Goal: Task Accomplishment & Management: Manage account settings

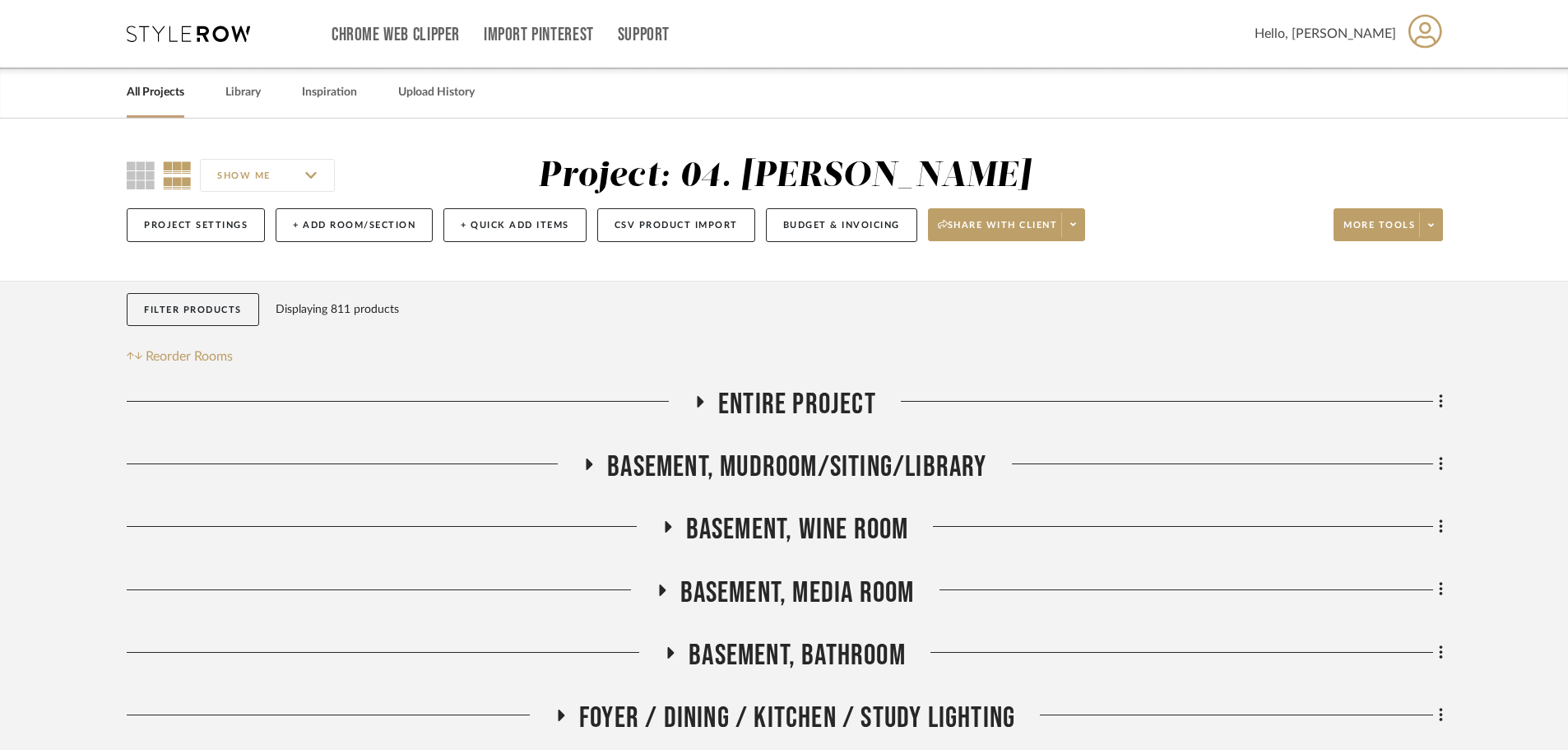
click at [161, 85] on link "All Projects" at bounding box center [155, 92] width 58 height 22
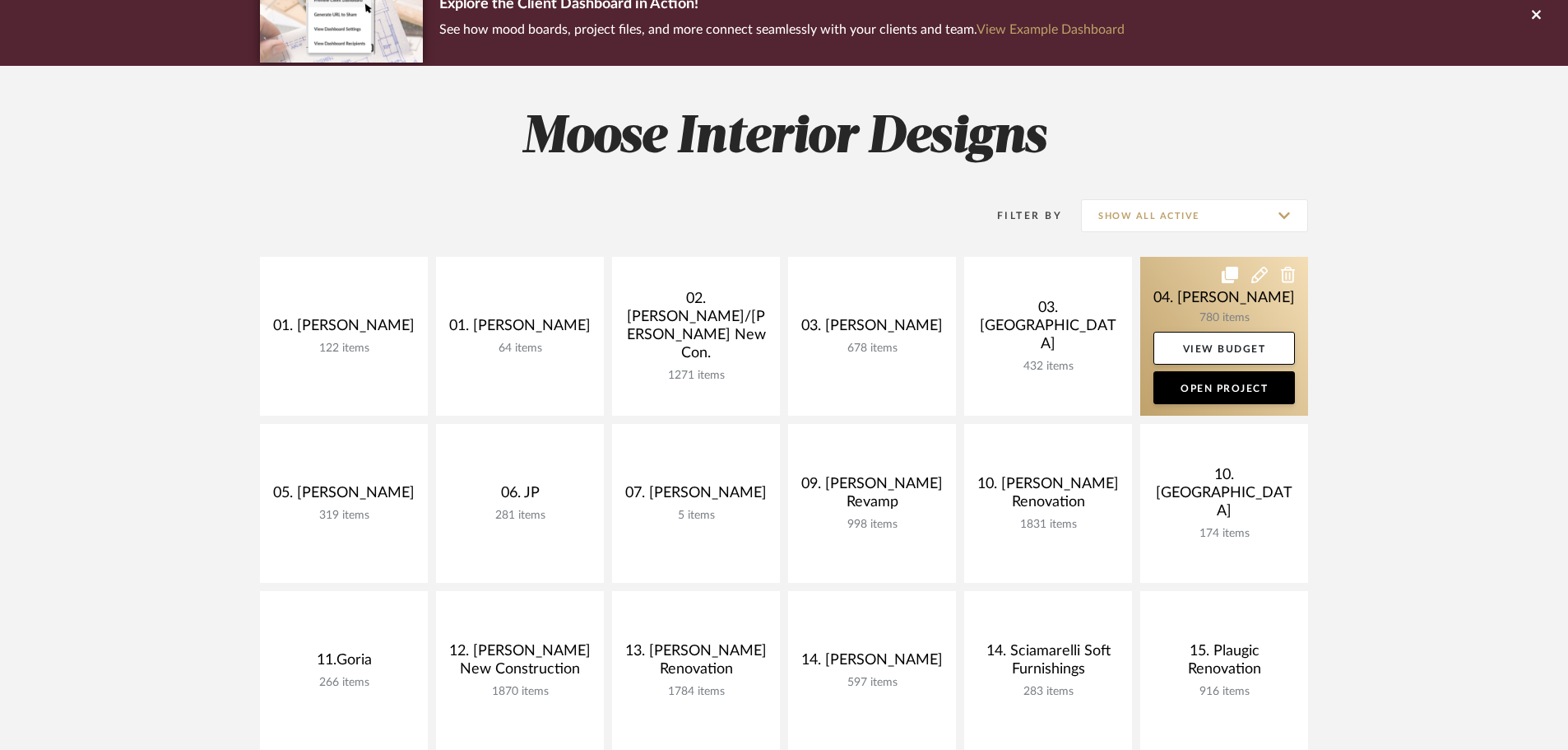
scroll to position [247, 0]
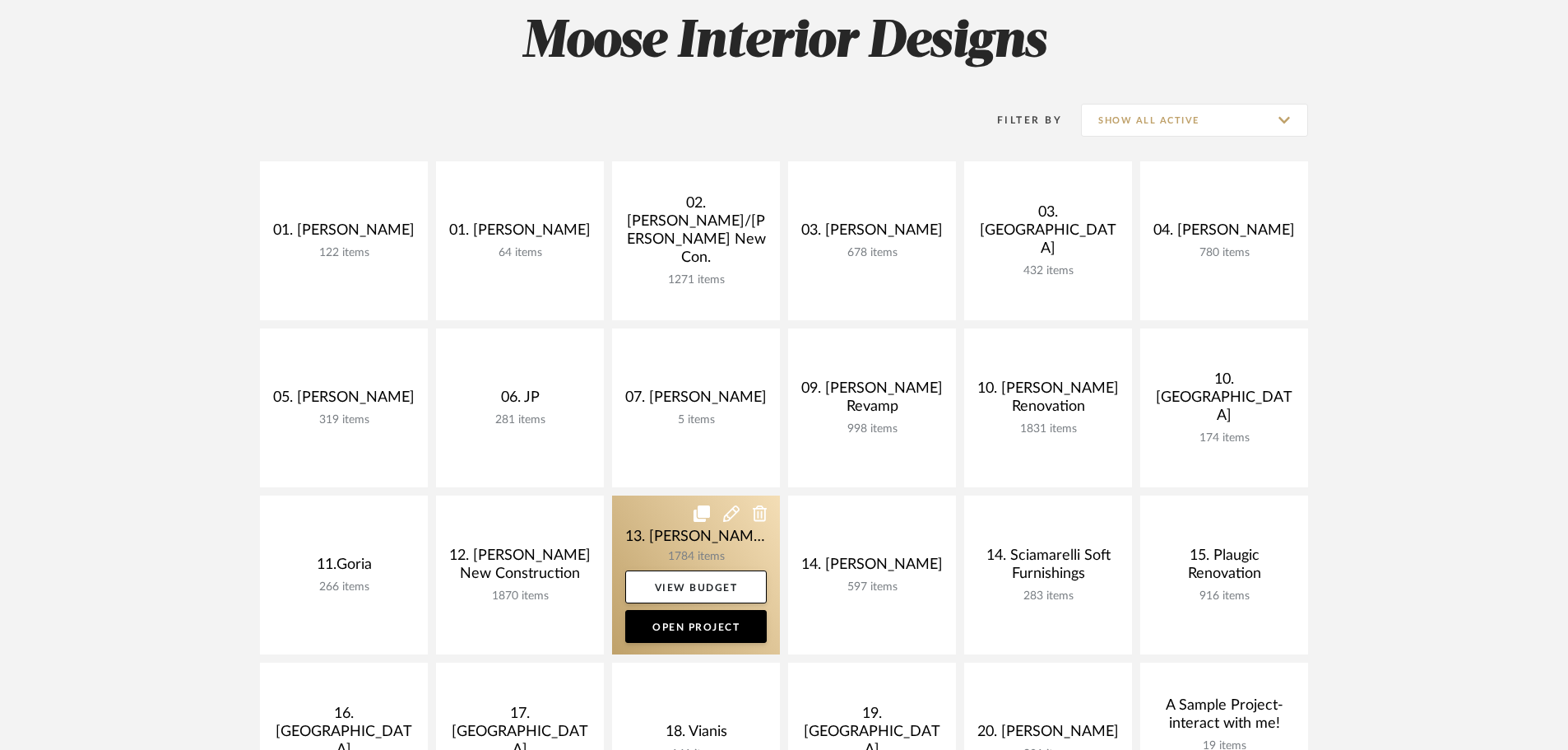
click at [635, 530] on link at bounding box center [696, 575] width 168 height 159
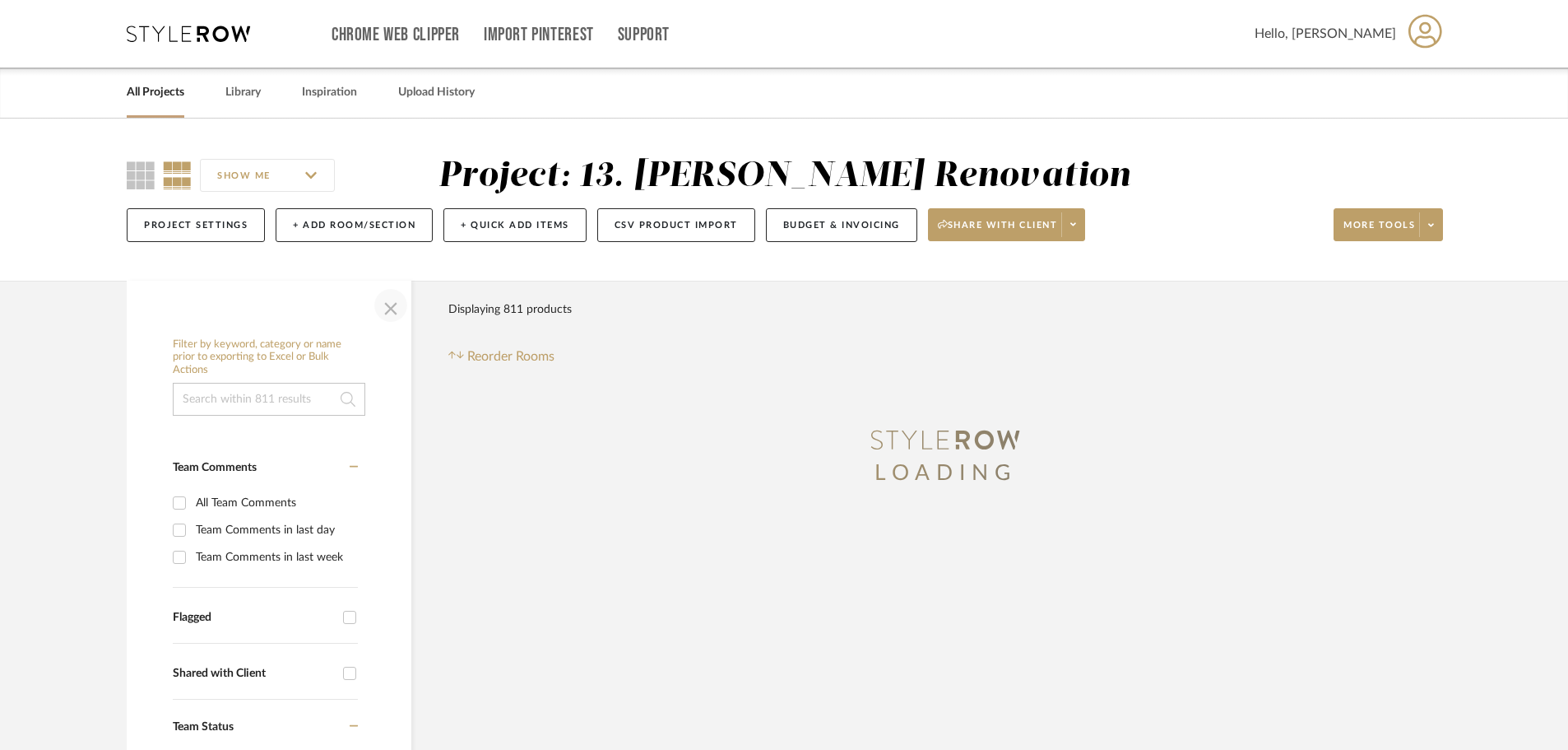
click at [393, 300] on span "button" at bounding box center [390, 305] width 39 height 39
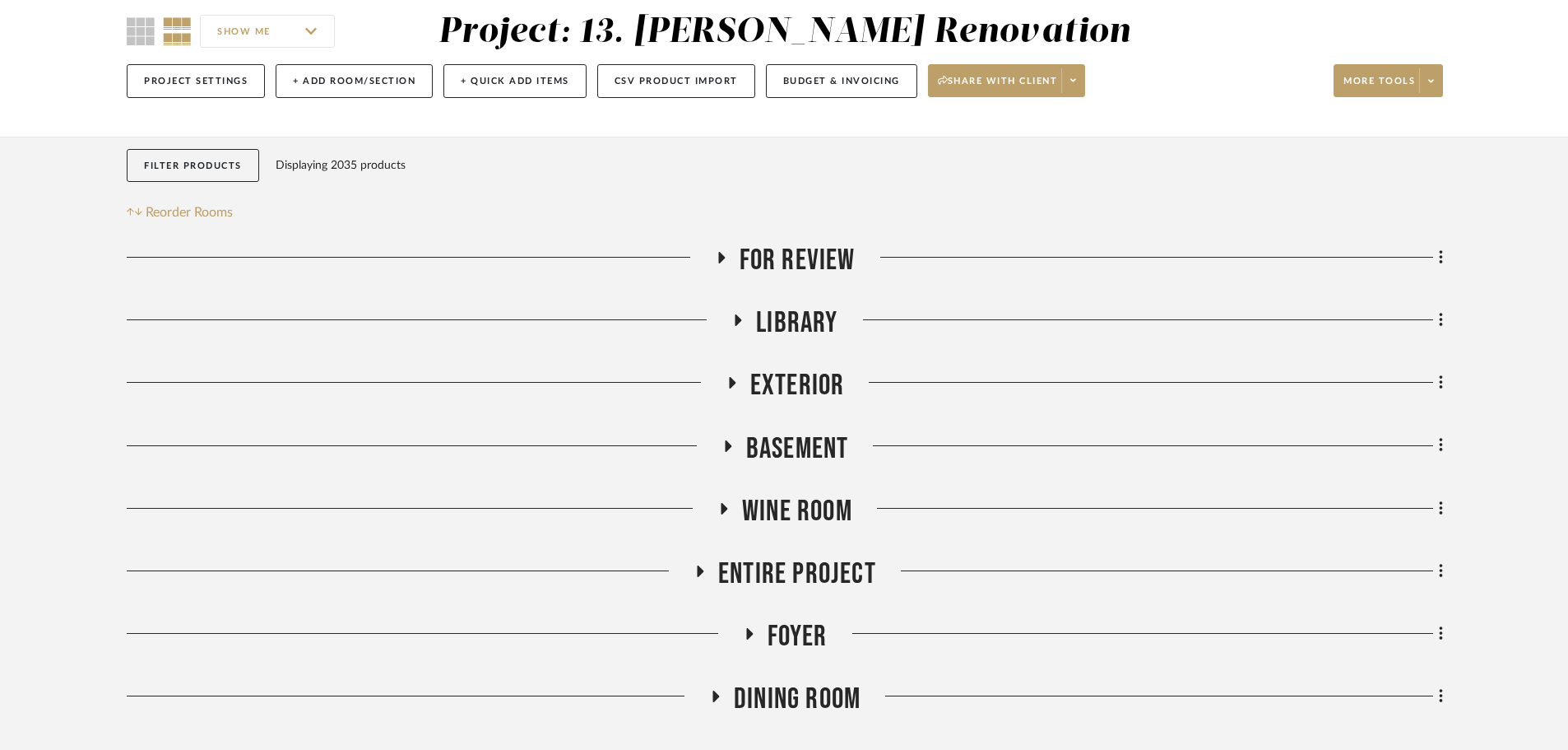
scroll to position [247, 0]
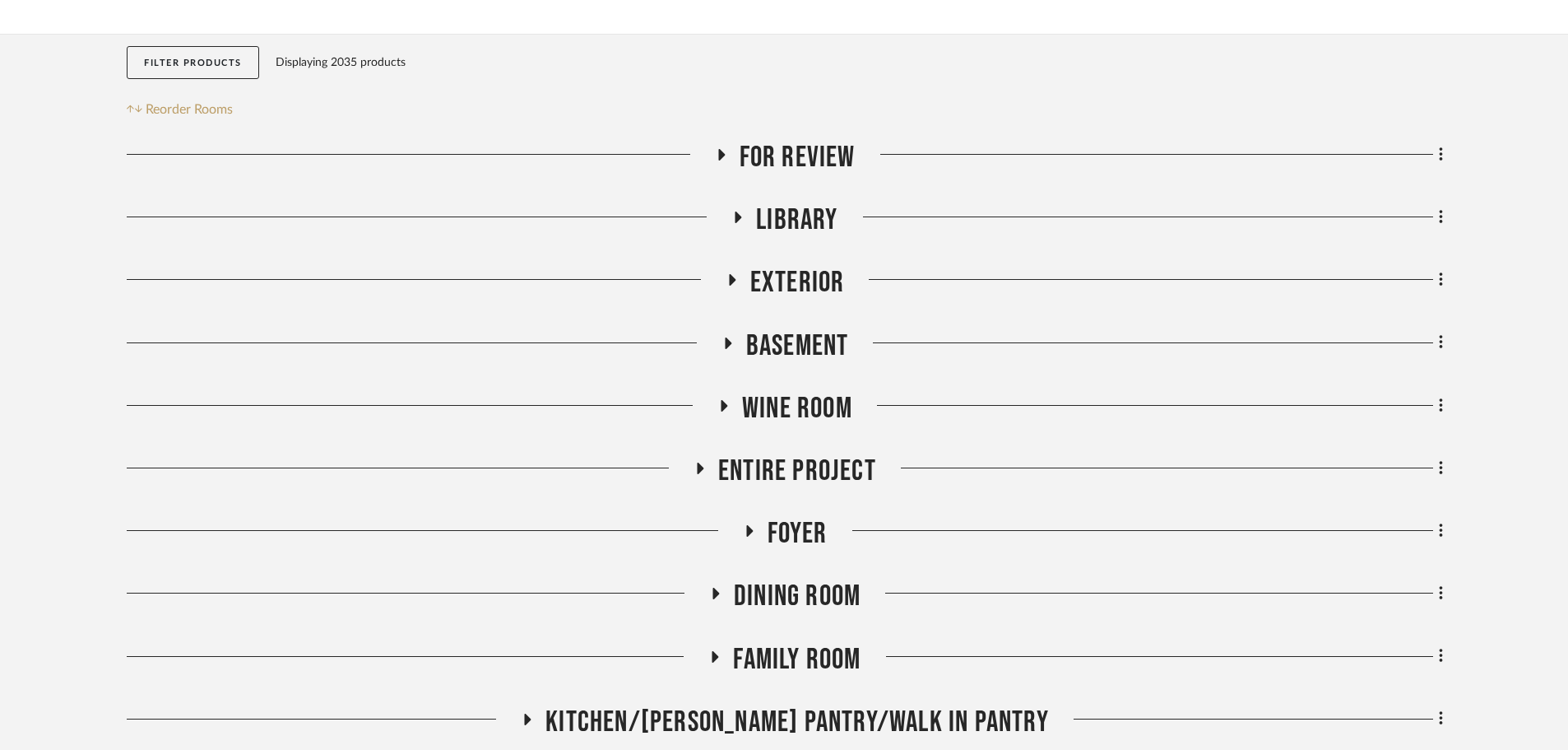
click at [831, 162] on span "For Review" at bounding box center [798, 157] width 116 height 36
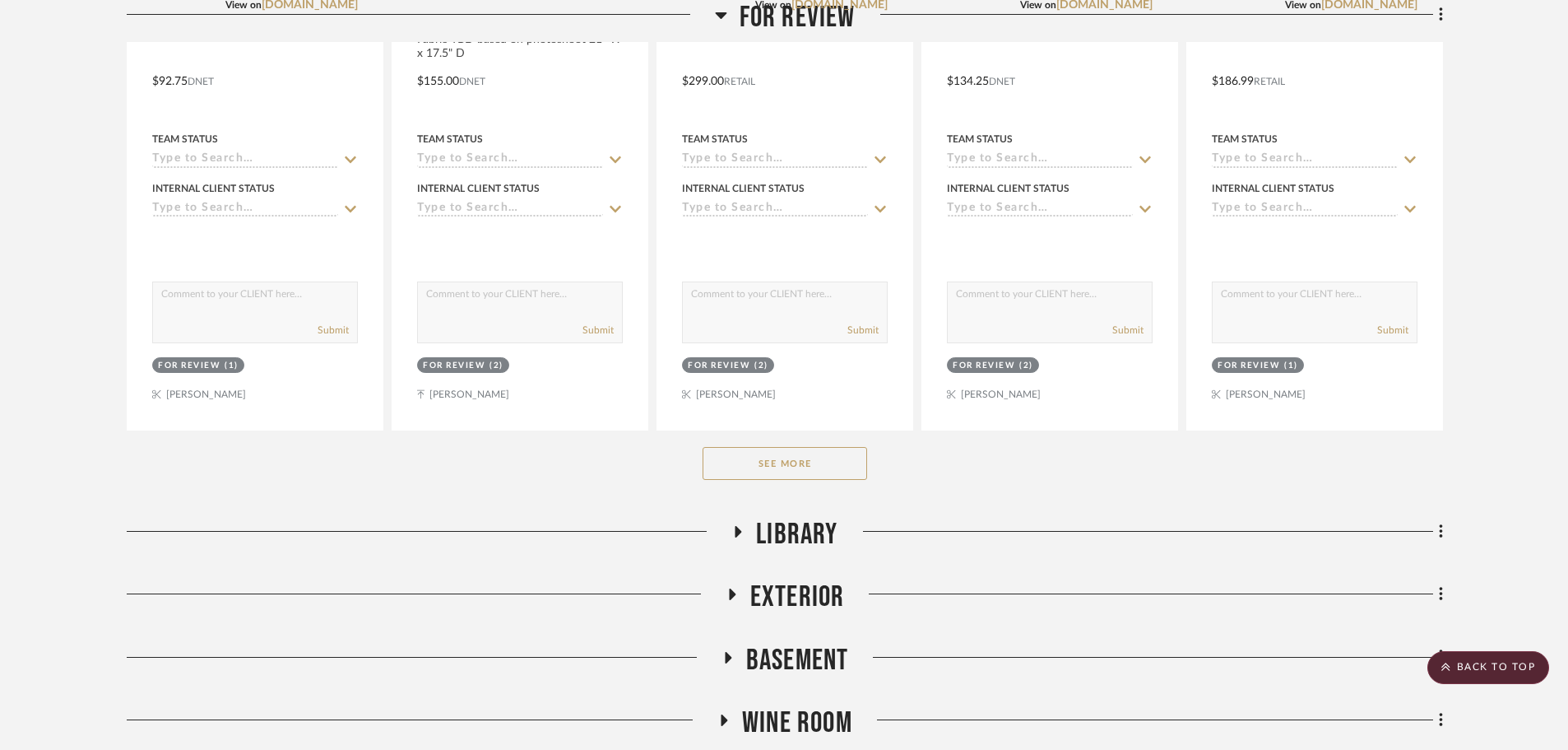
click at [783, 452] on button "See More" at bounding box center [784, 464] width 165 height 33
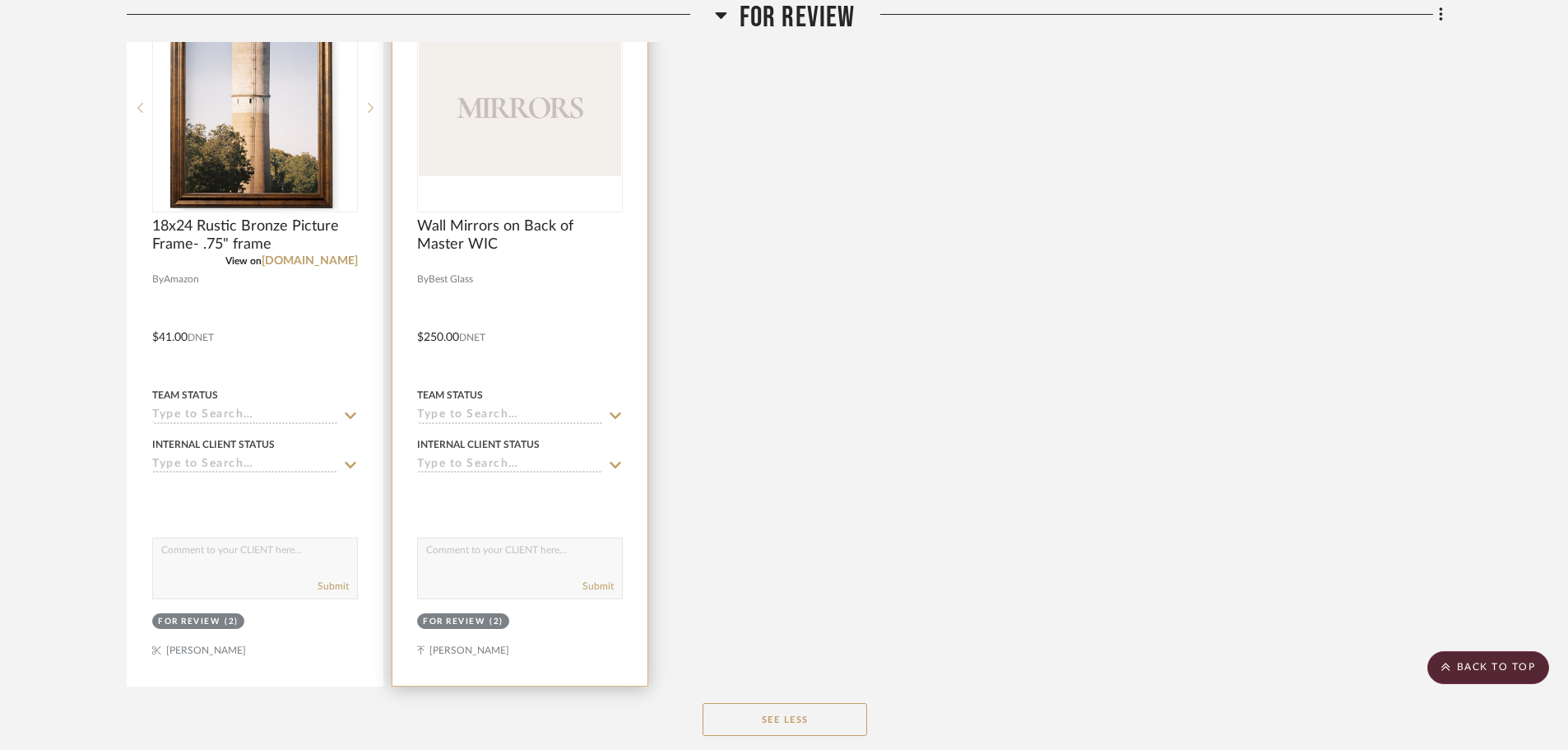
scroll to position [1235, 0]
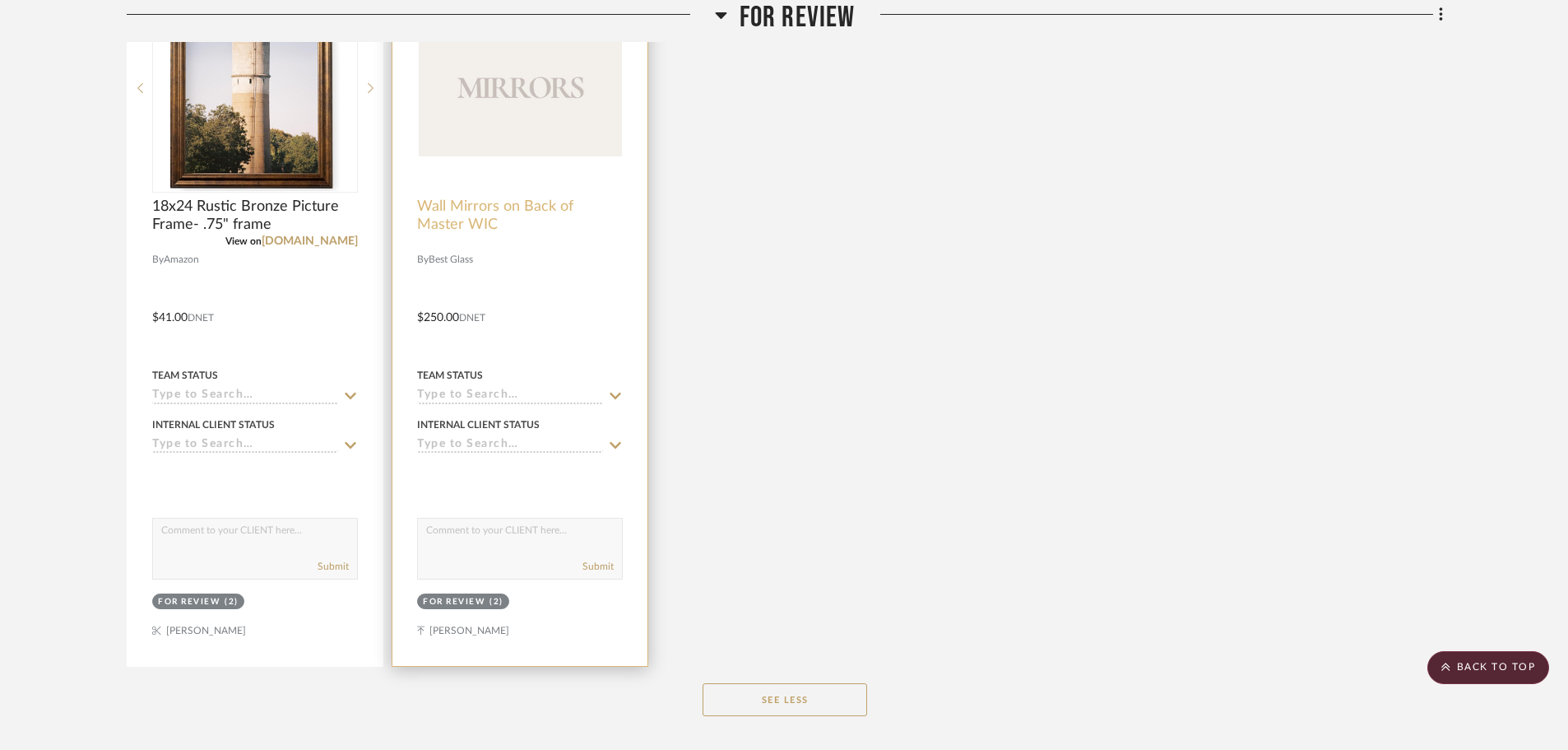
click at [527, 210] on span "Wall Mirrors on Back of Master WIC" at bounding box center [520, 215] width 206 height 36
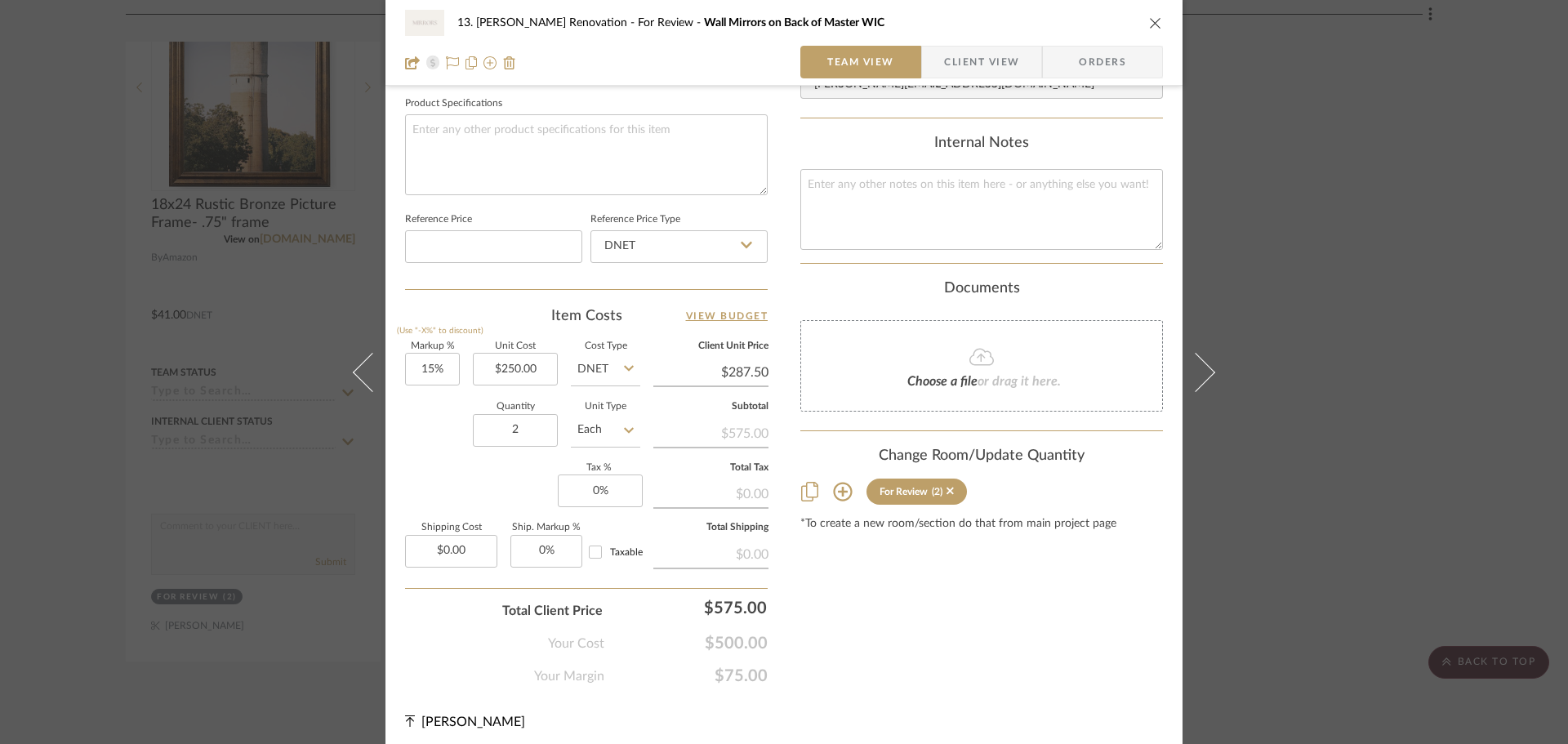
scroll to position [773, 0]
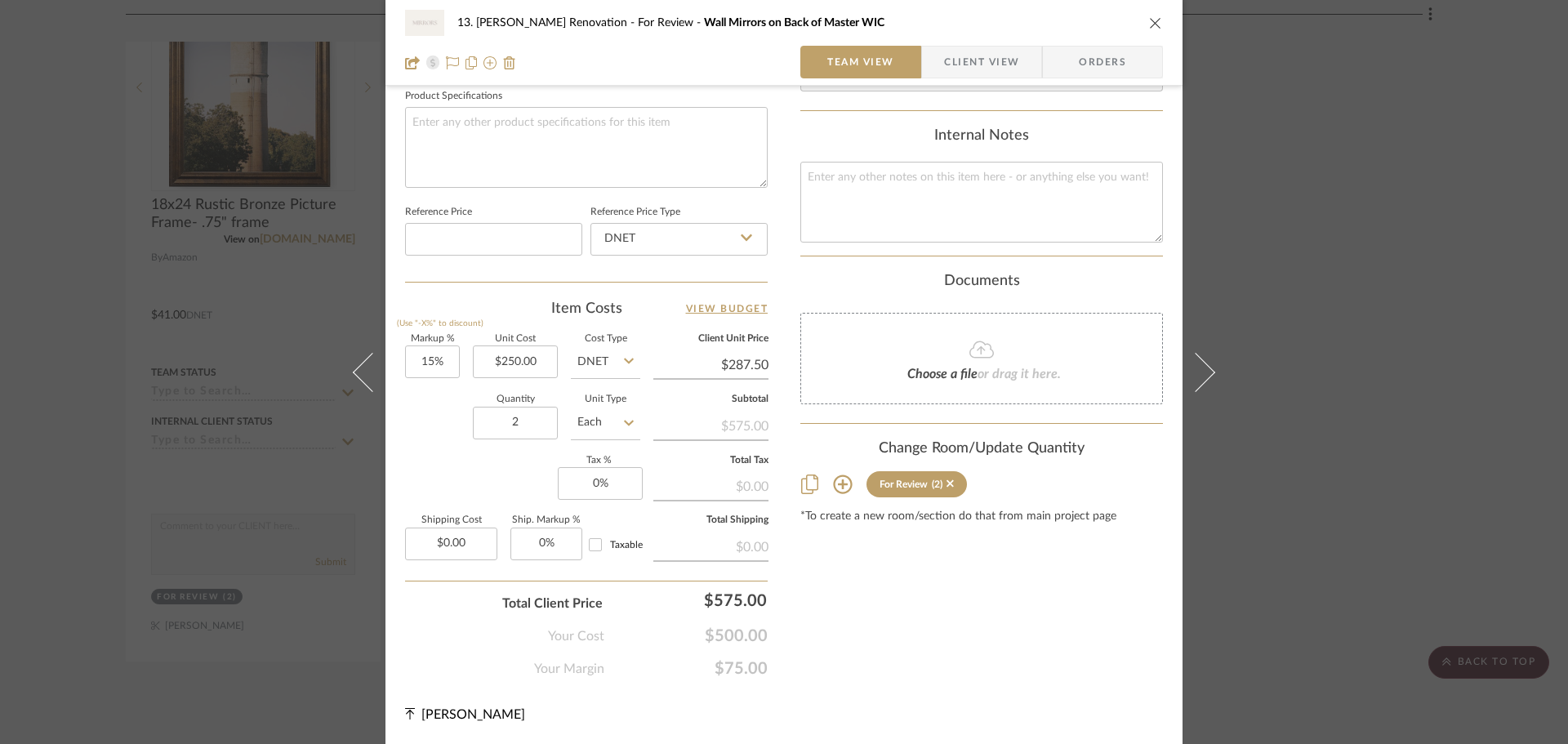
click at [920, 451] on div "13. Quinn Renovation For Review Wall Mirrors on Back of Master WIC Team View Cl…" at bounding box center [784, 372] width 1568 height 744
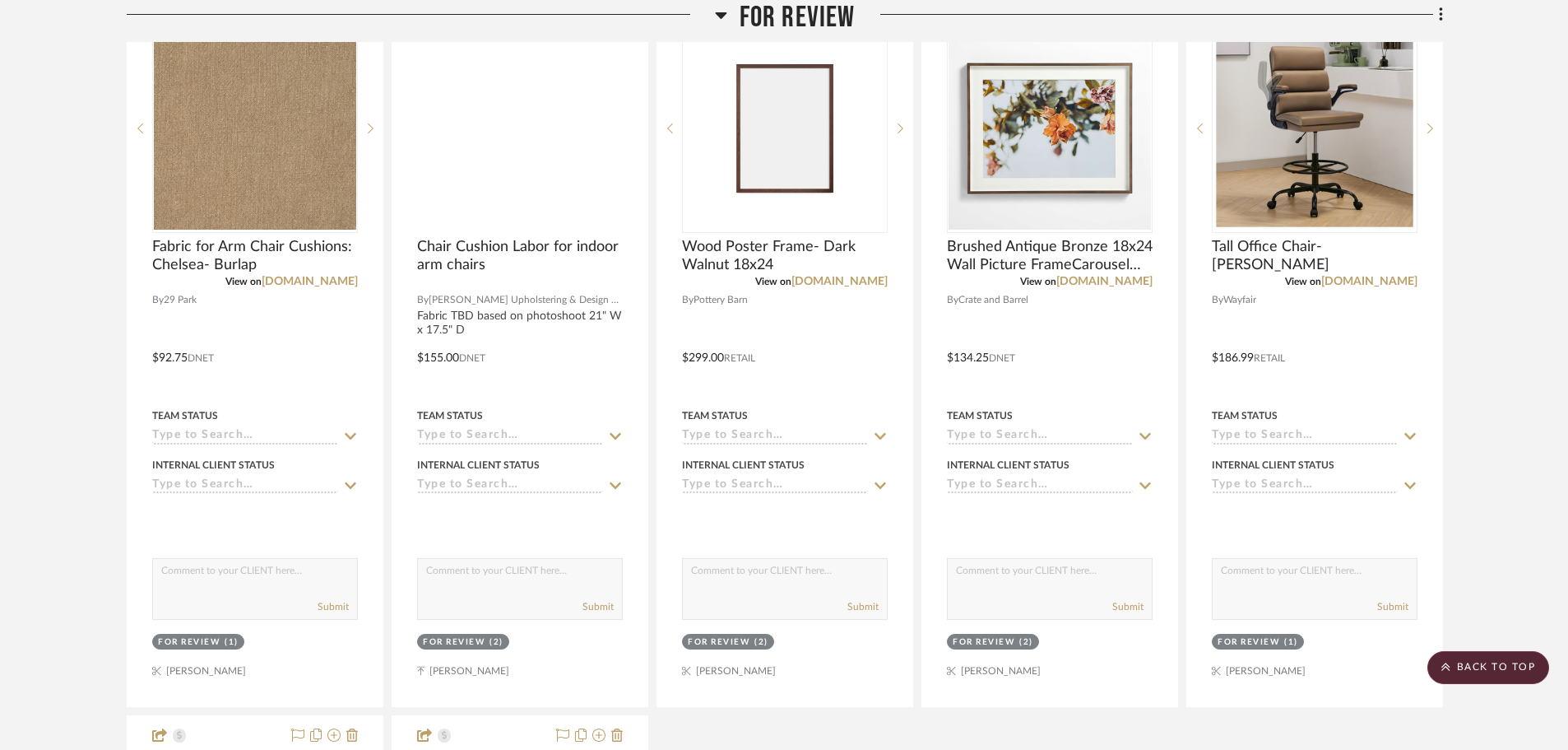
scroll to position [329, 0]
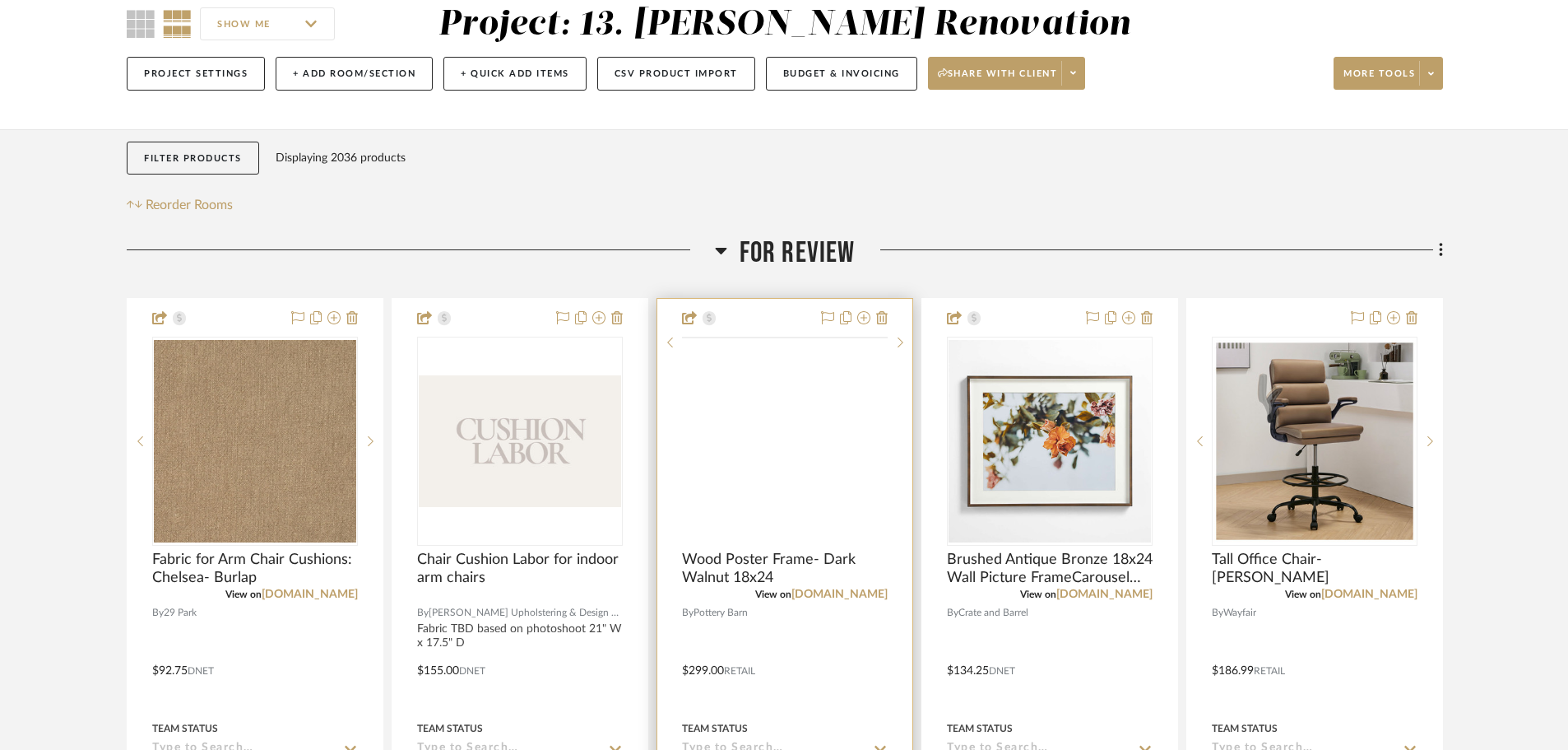
scroll to position [165, 0]
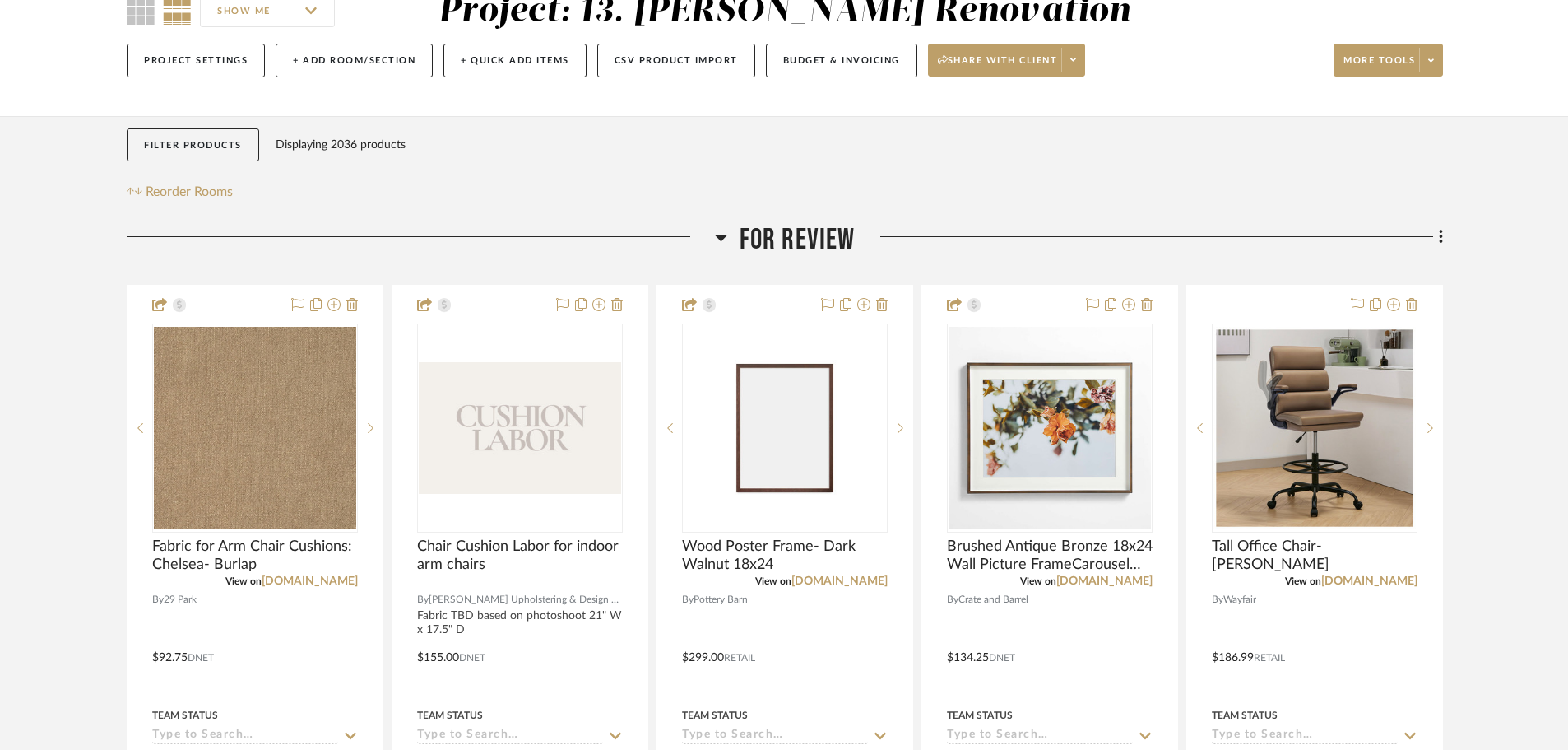
click at [791, 233] on span "For Review" at bounding box center [798, 240] width 116 height 36
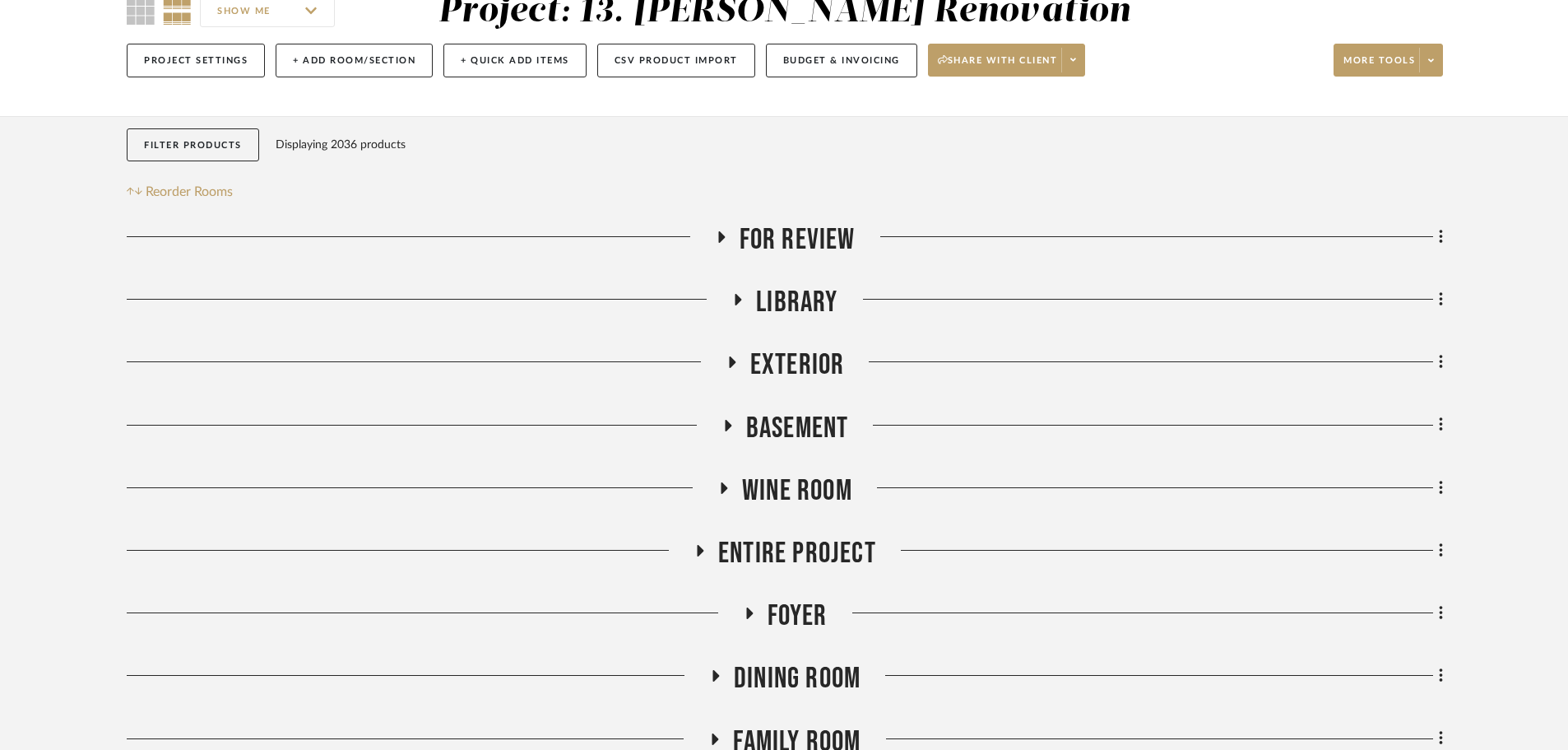
click at [782, 377] on span "Exterior" at bounding box center [798, 365] width 94 height 36
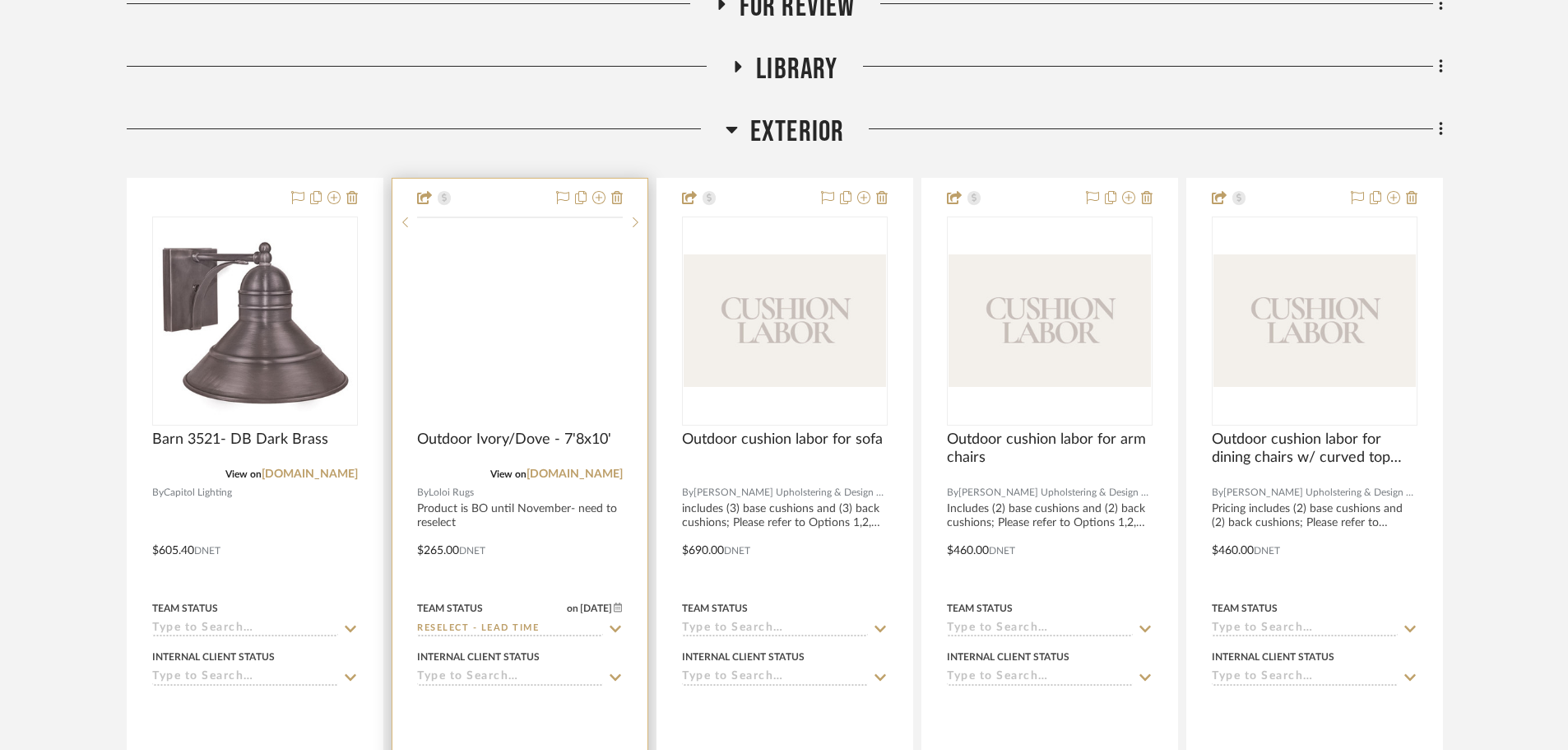
scroll to position [494, 0]
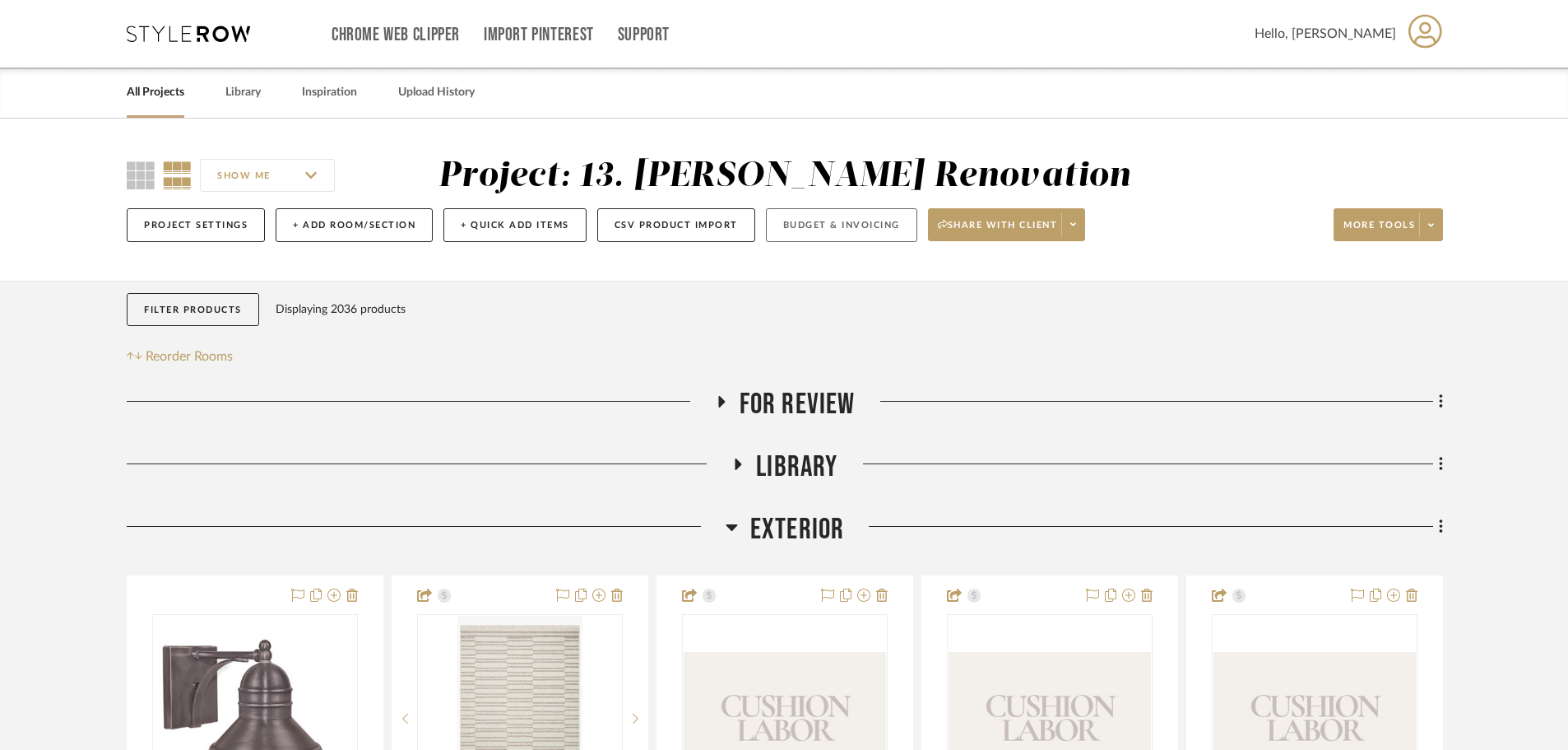
click at [791, 232] on button "Budget & Invoicing" at bounding box center [842, 225] width 152 height 34
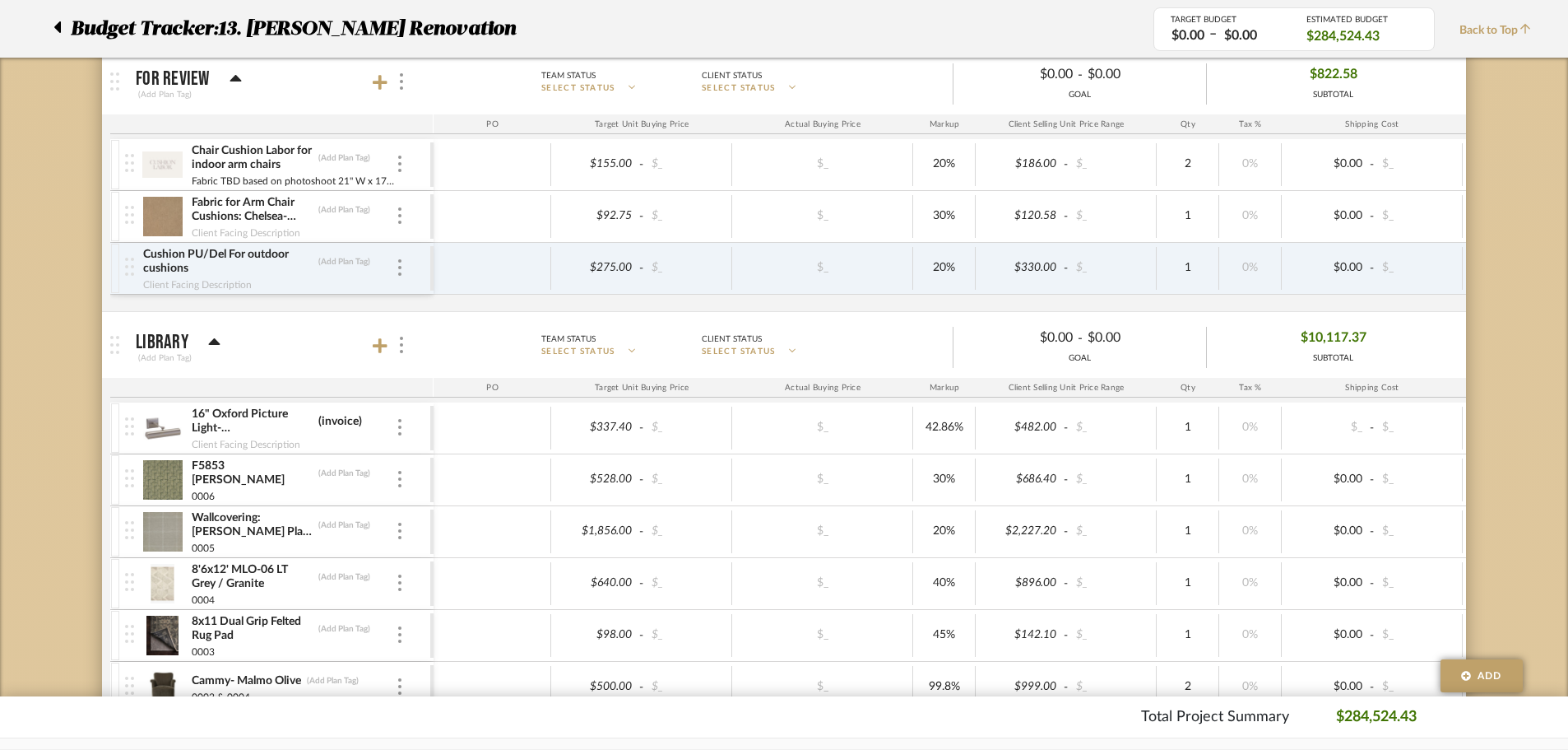
scroll to position [329, 0]
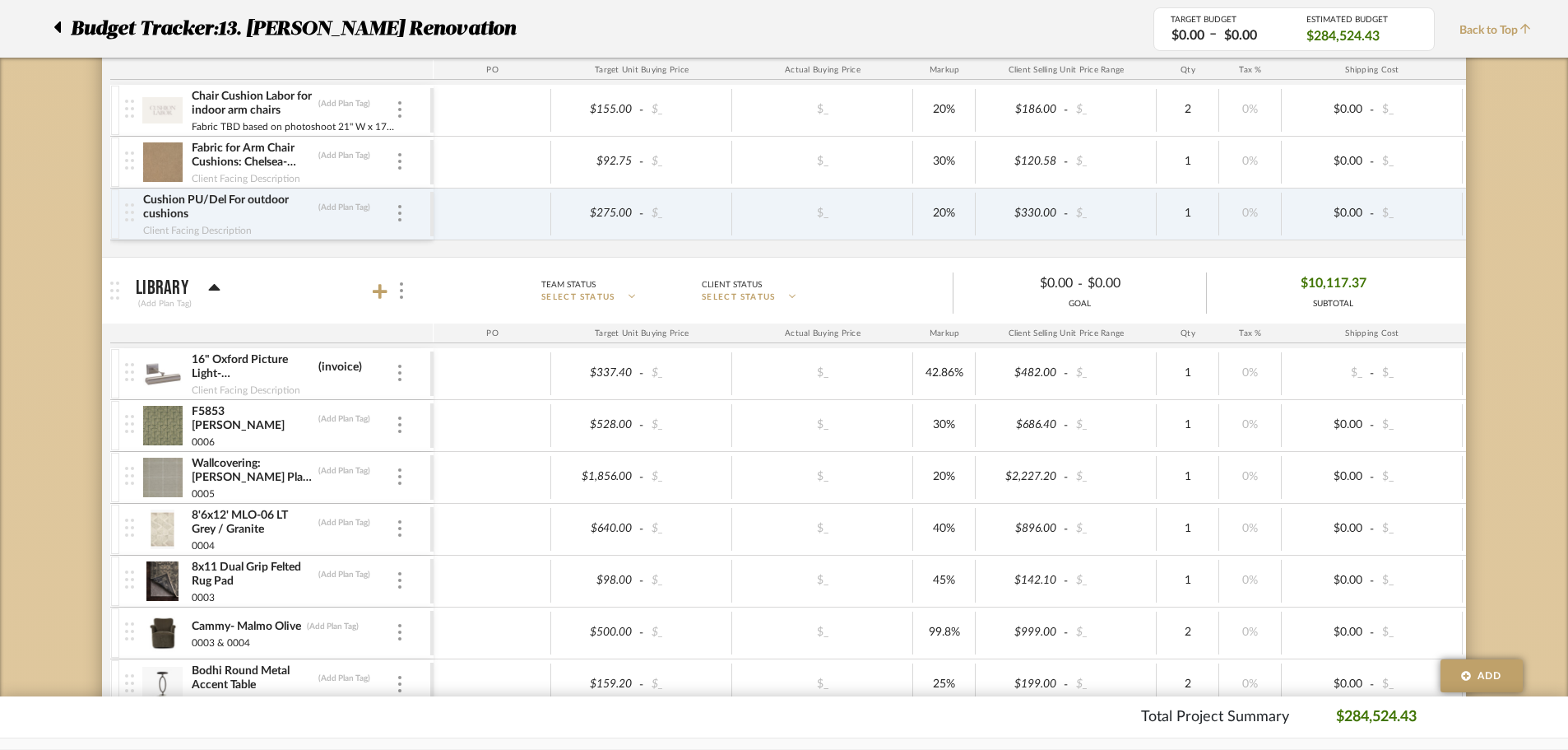
click at [216, 291] on icon at bounding box center [214, 287] width 11 height 7
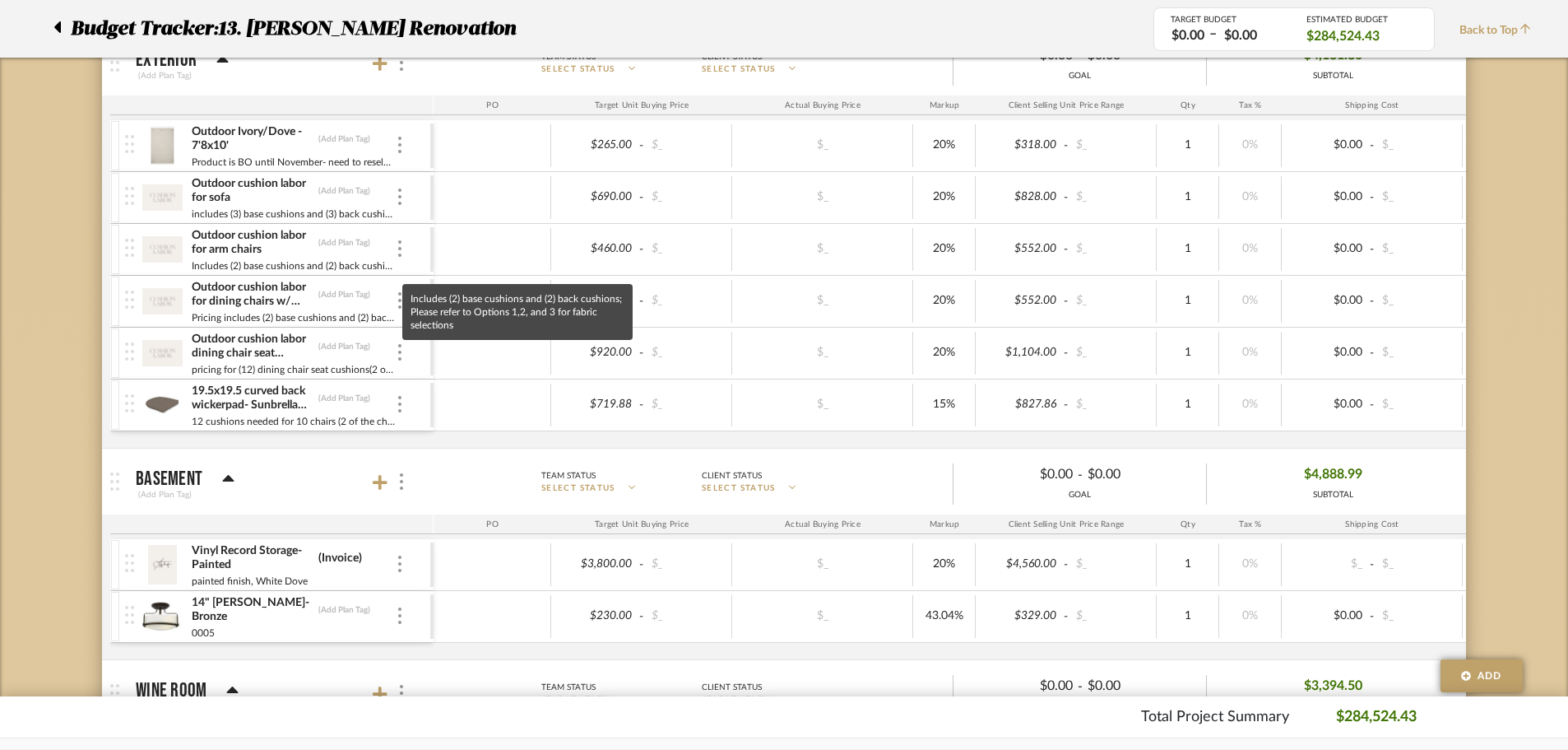
scroll to position [576, 0]
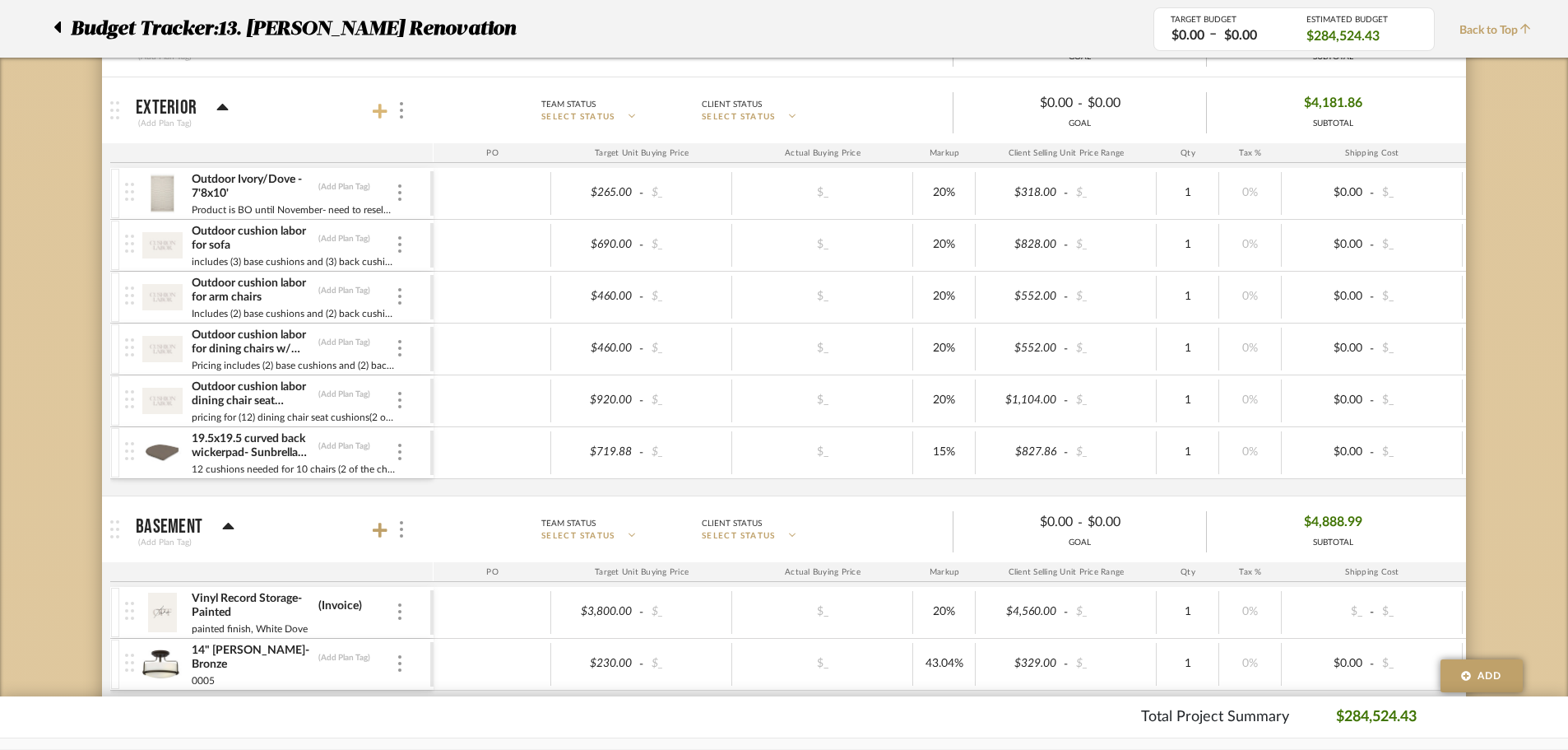
click at [380, 113] on icon at bounding box center [380, 111] width 15 height 15
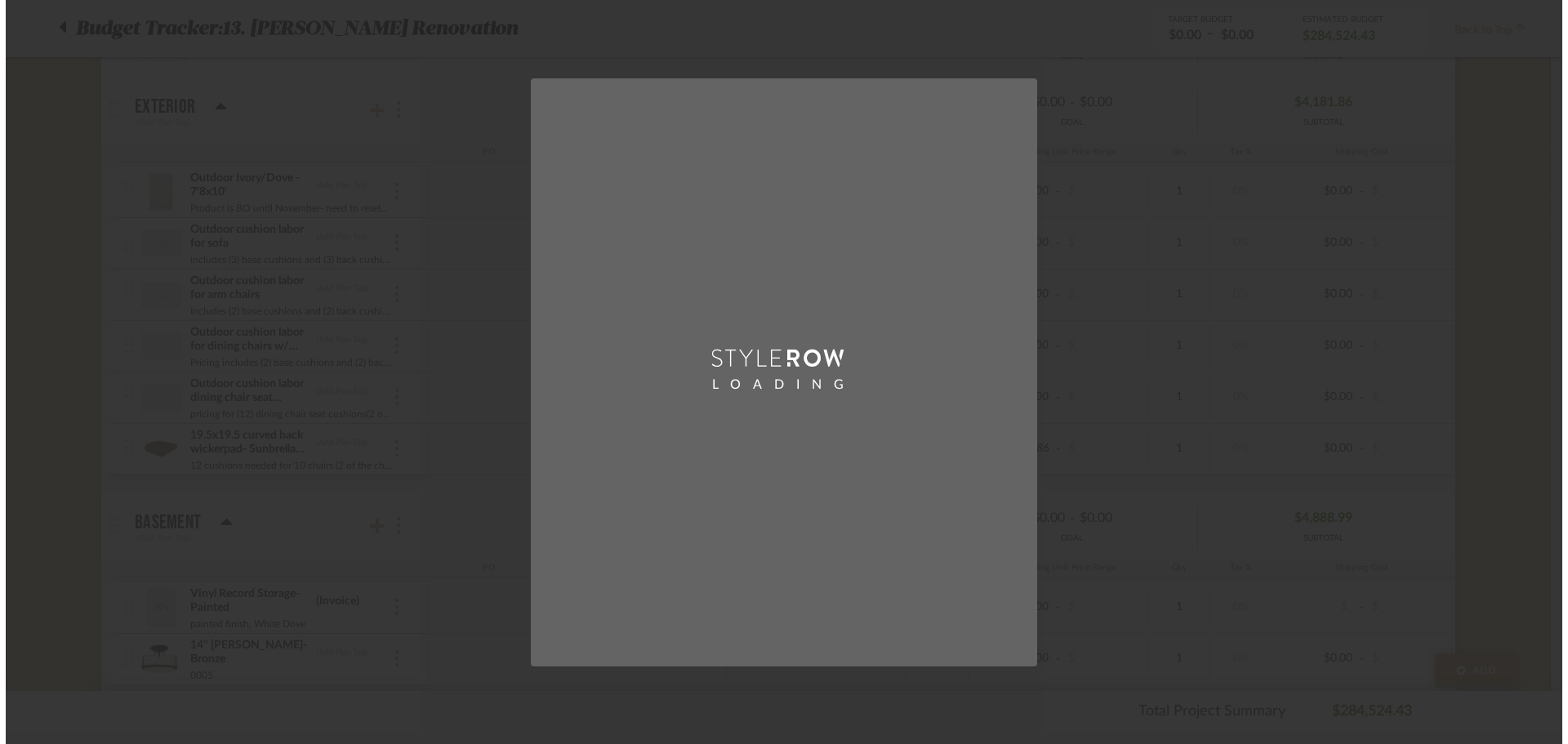
scroll to position [0, 0]
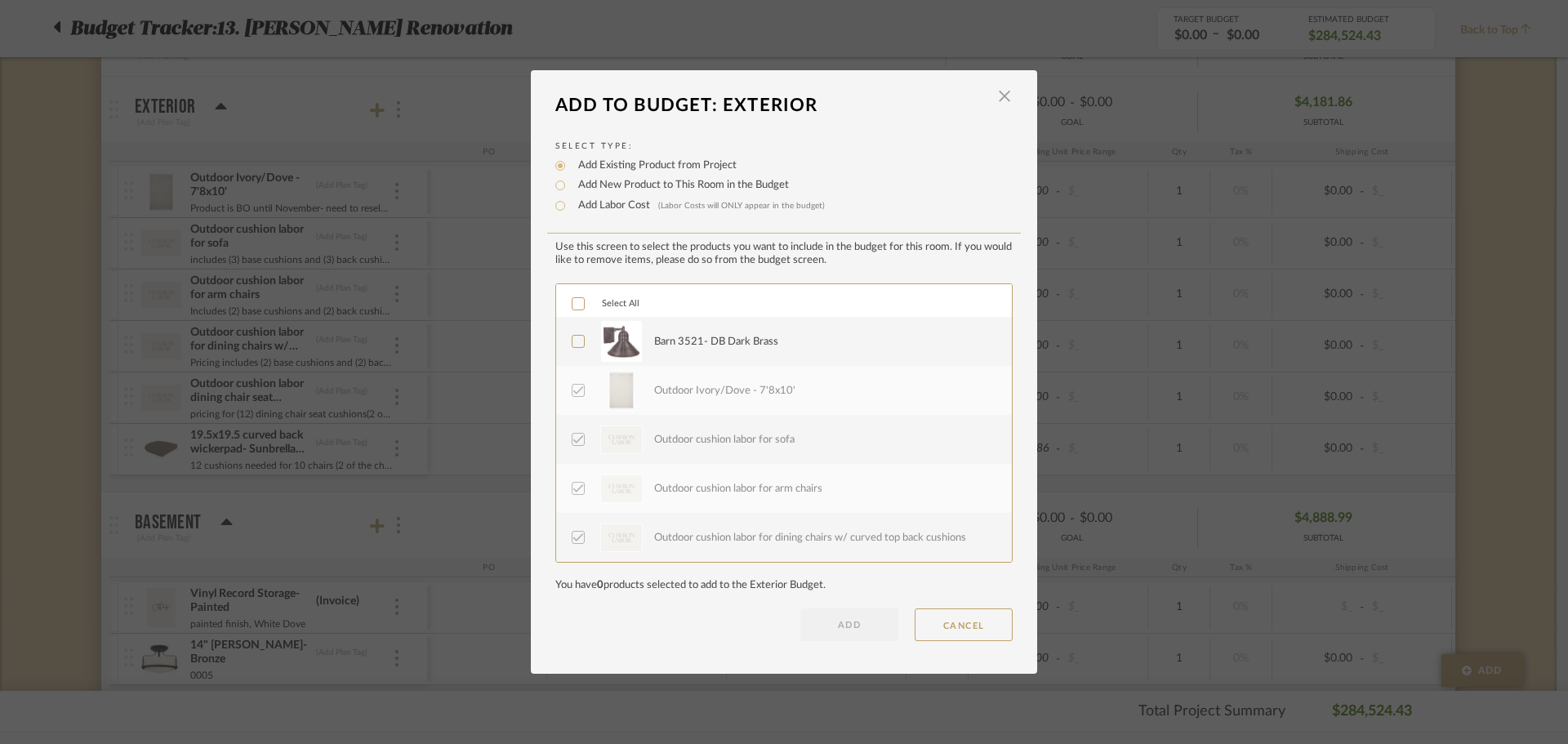
click at [580, 338] on label "Barn 3521- DB Dark Brass" at bounding box center [782, 341] width 422 height 41
click at [846, 613] on button "ADD" at bounding box center [849, 625] width 98 height 33
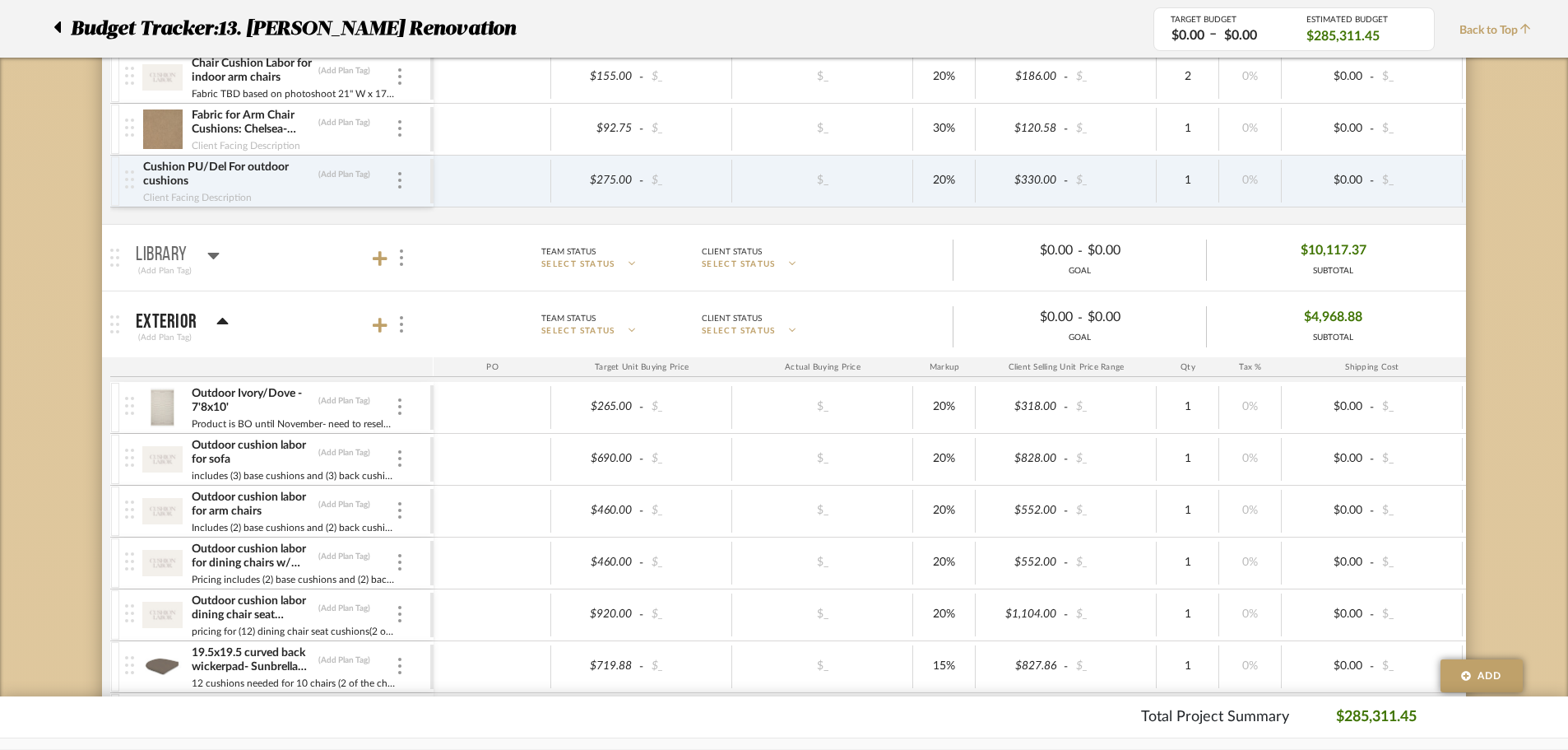
scroll to position [329, 0]
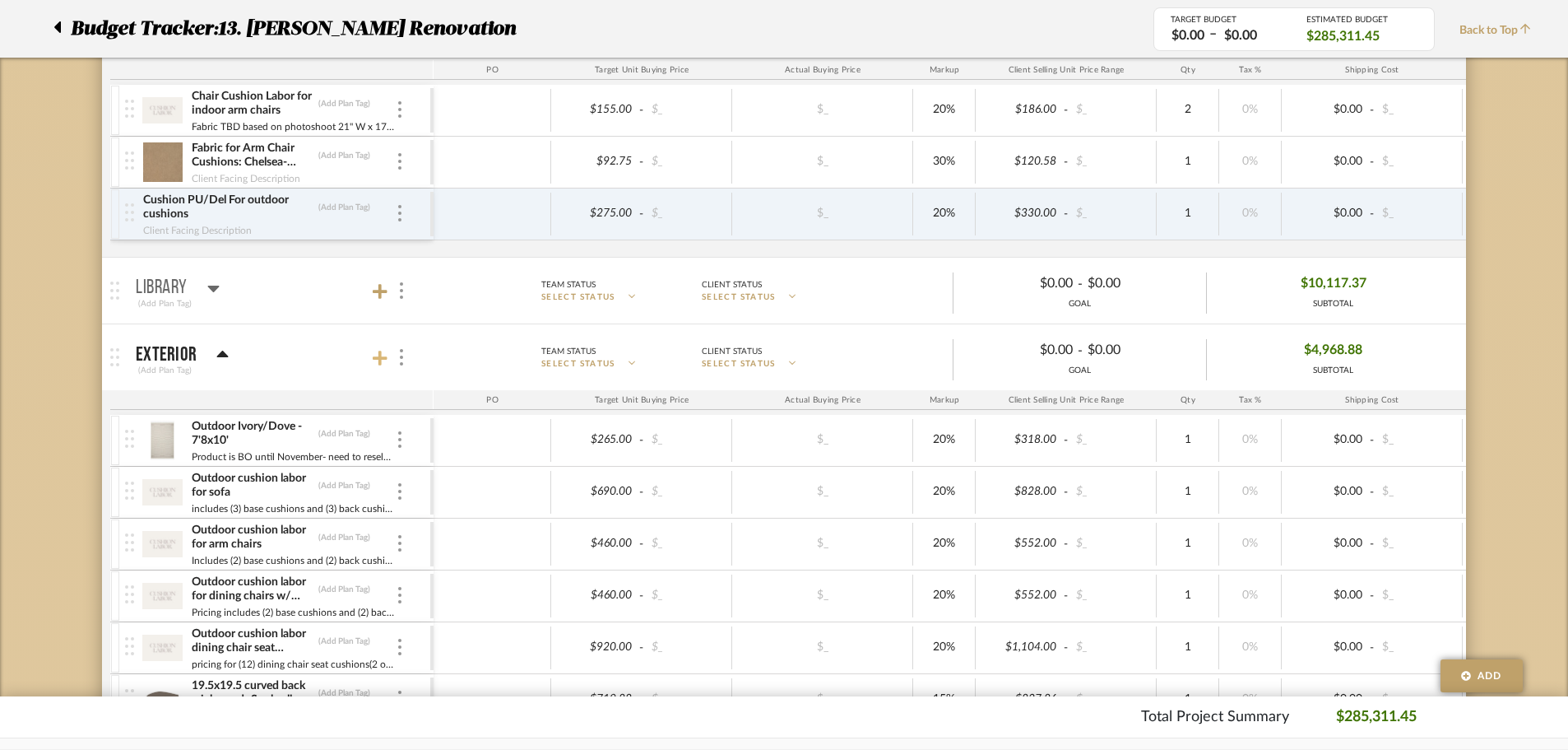
click at [382, 364] on icon at bounding box center [380, 358] width 15 height 17
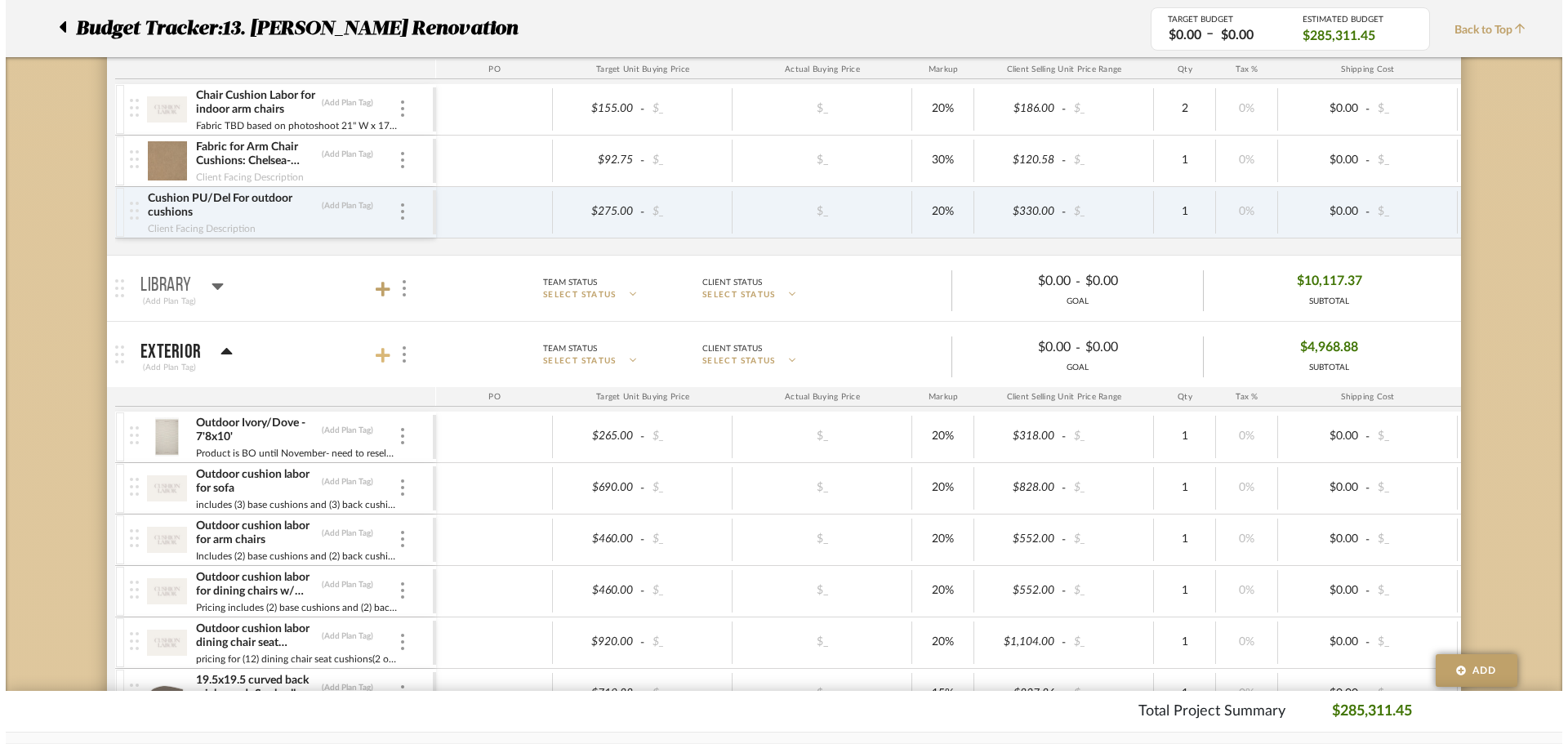
scroll to position [0, 0]
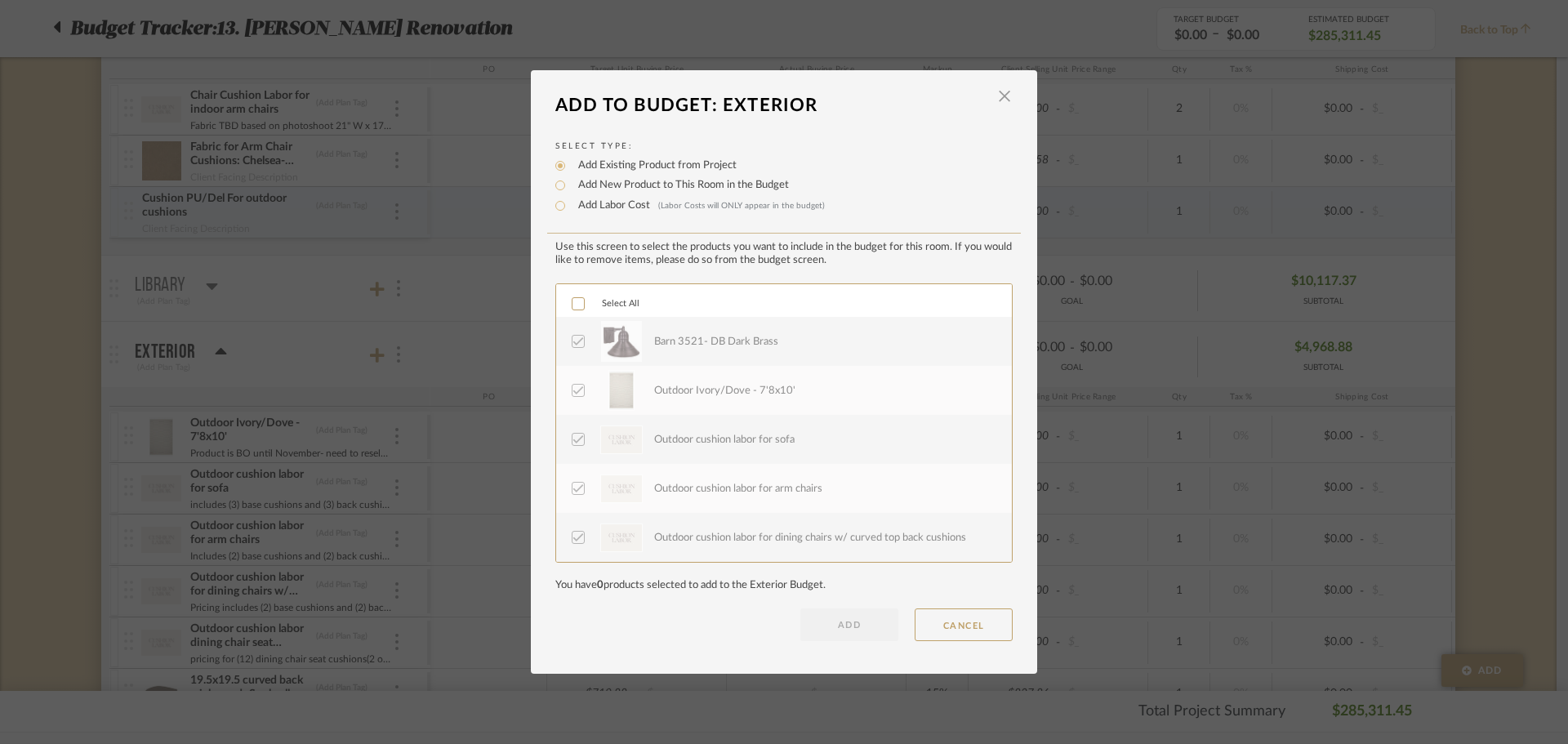
click at [607, 206] on label "Add Labor Cost (Labor Costs will ONLY appear in the budget)" at bounding box center [697, 205] width 255 height 16
click at [570, 206] on input "Add Labor Cost (Labor Costs will ONLY appear in the budget)" at bounding box center [560, 205] width 20 height 20
radio input "true"
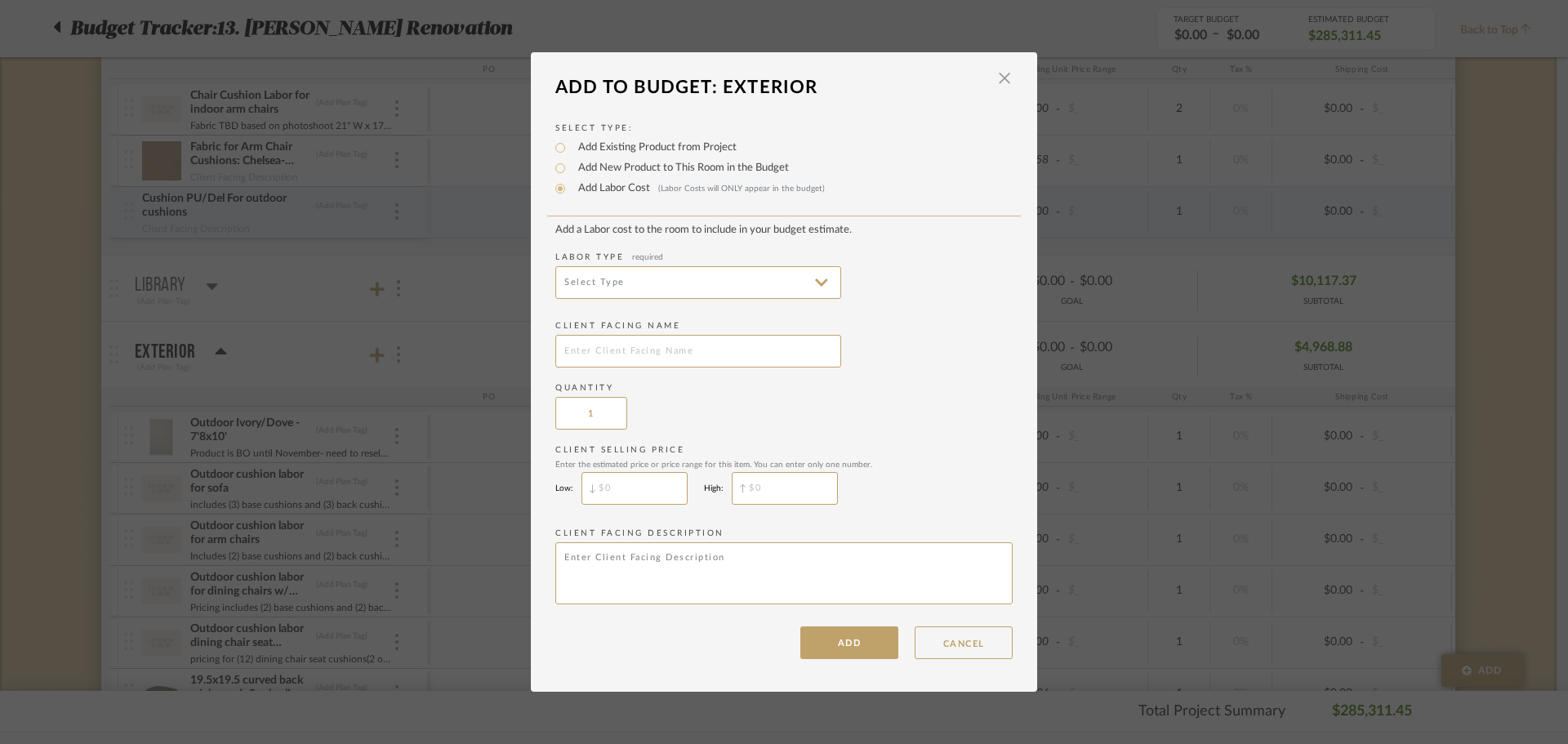
click at [622, 262] on label "Labor Type required" at bounding box center [784, 257] width 457 height 12
click at [633, 291] on input at bounding box center [698, 282] width 286 height 33
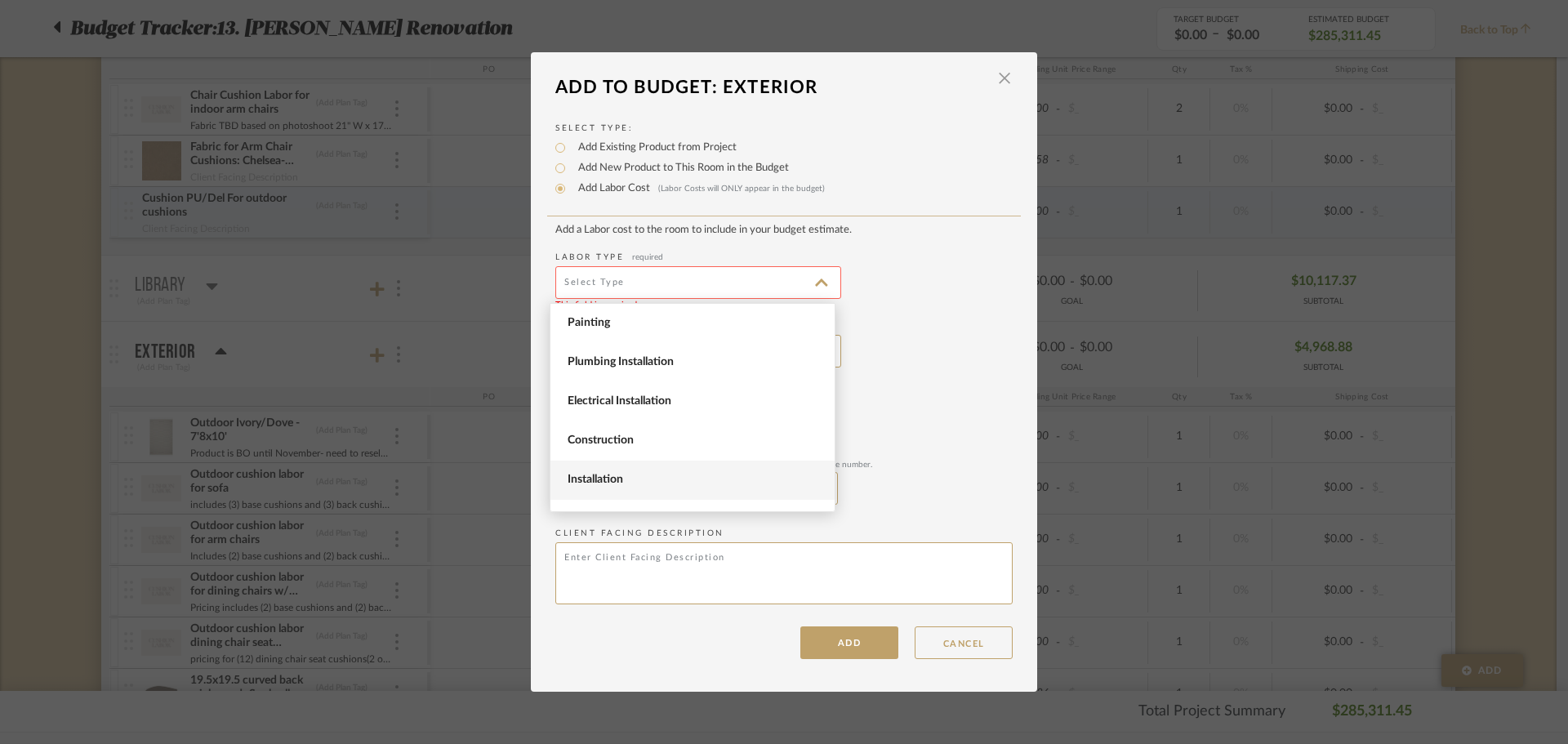
click at [652, 466] on span "Installation" at bounding box center [693, 480] width 284 height 39
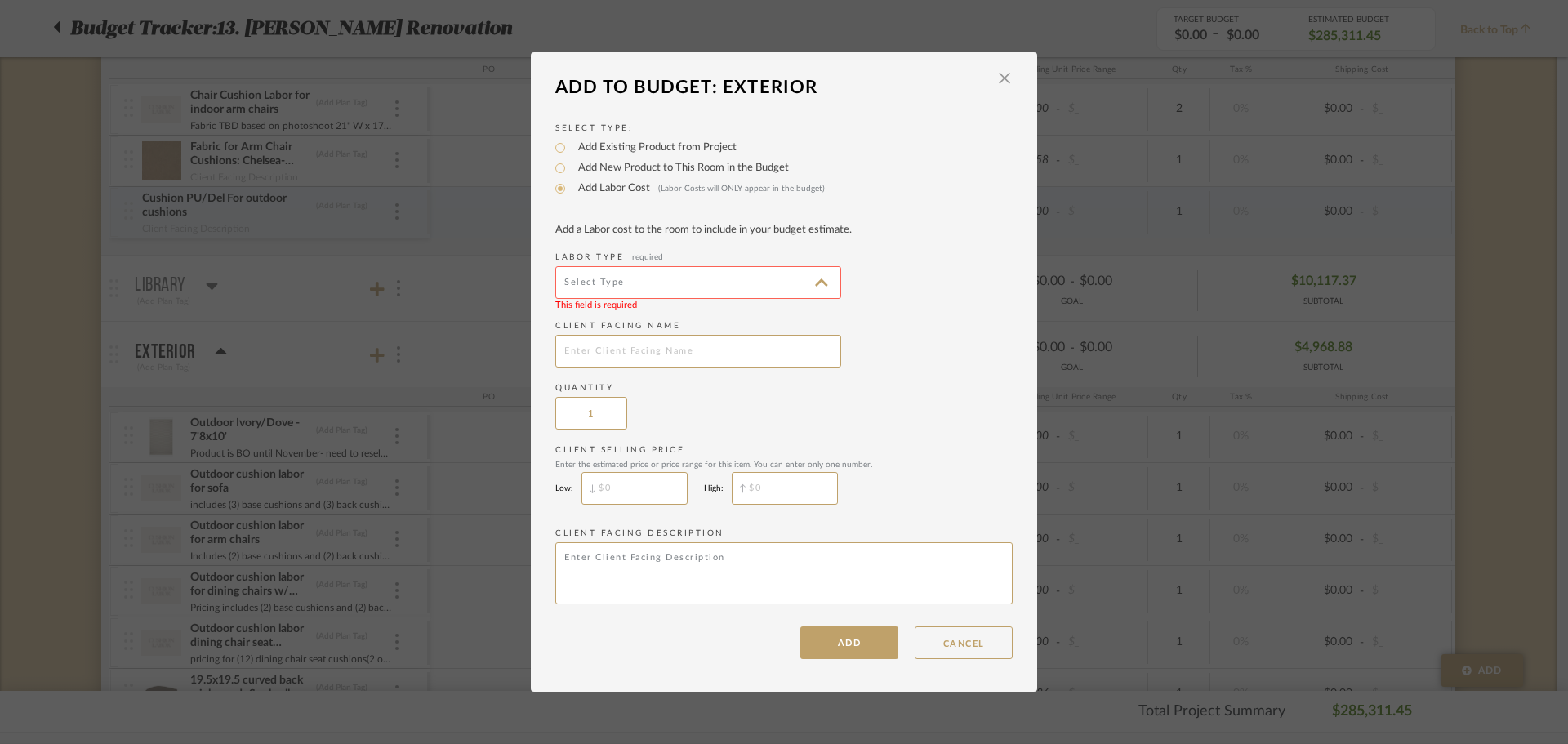
type input "Installation"
click at [620, 343] on input "text" at bounding box center [698, 352] width 286 height 33
type input "LightBulb"
click at [888, 635] on button "ADD" at bounding box center [849, 643] width 98 height 33
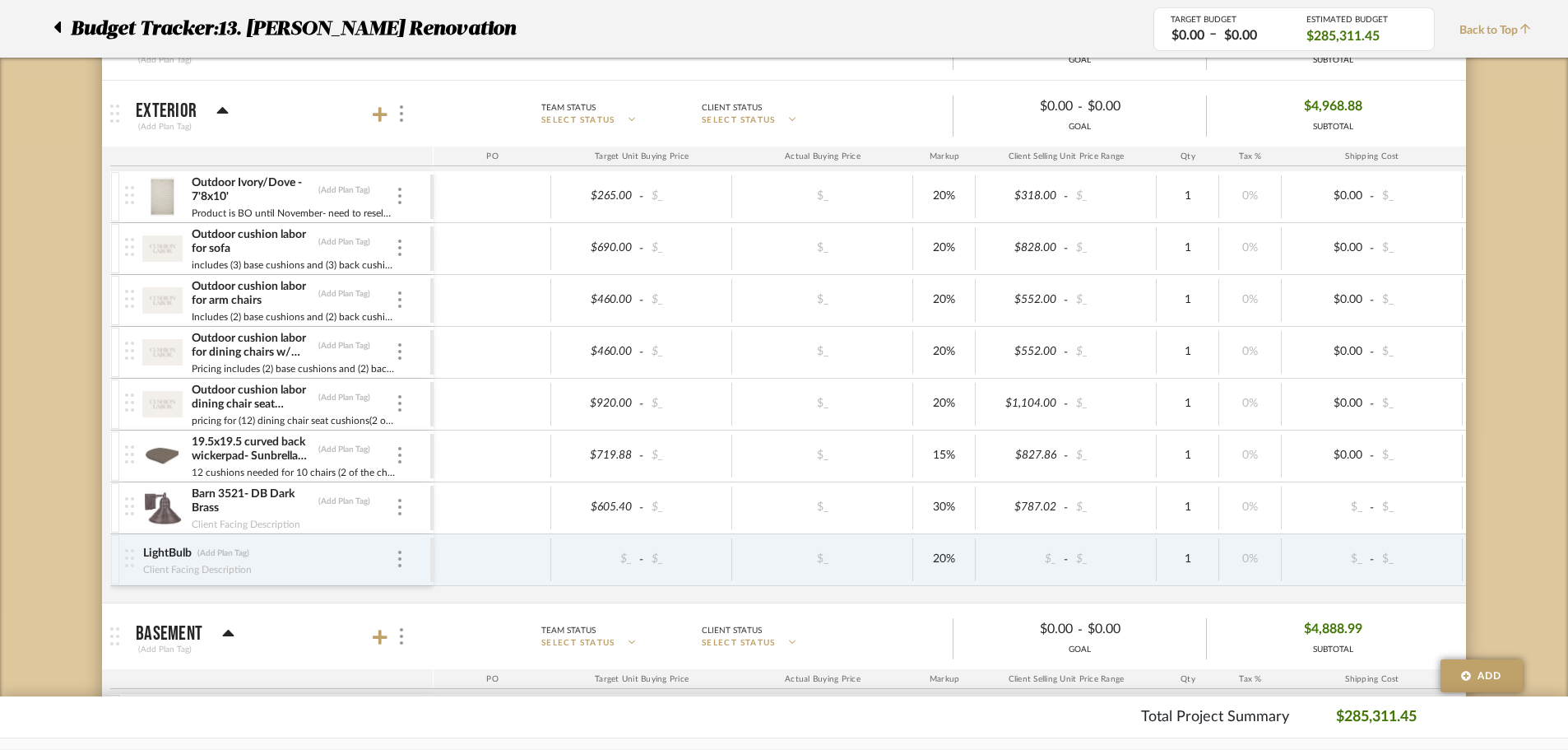
scroll to position [576, 0]
click at [339, 489] on div "Barn 3521- DB Dark Brass (Add Plan Tag)" at bounding box center [293, 499] width 205 height 30
type input "invoice"
type input "8.92"
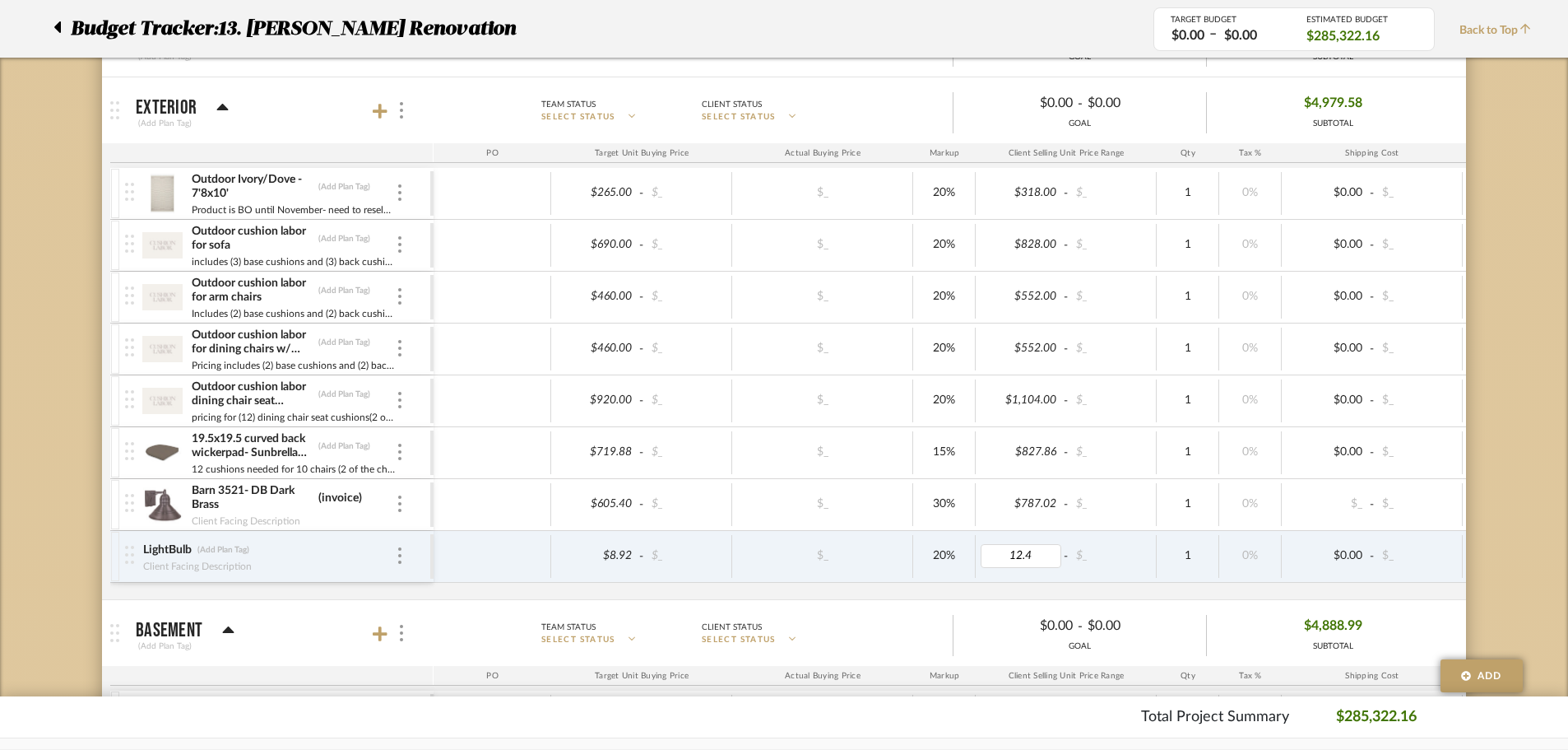
type input "12.47"
type input "invoice"
type input "864.86"
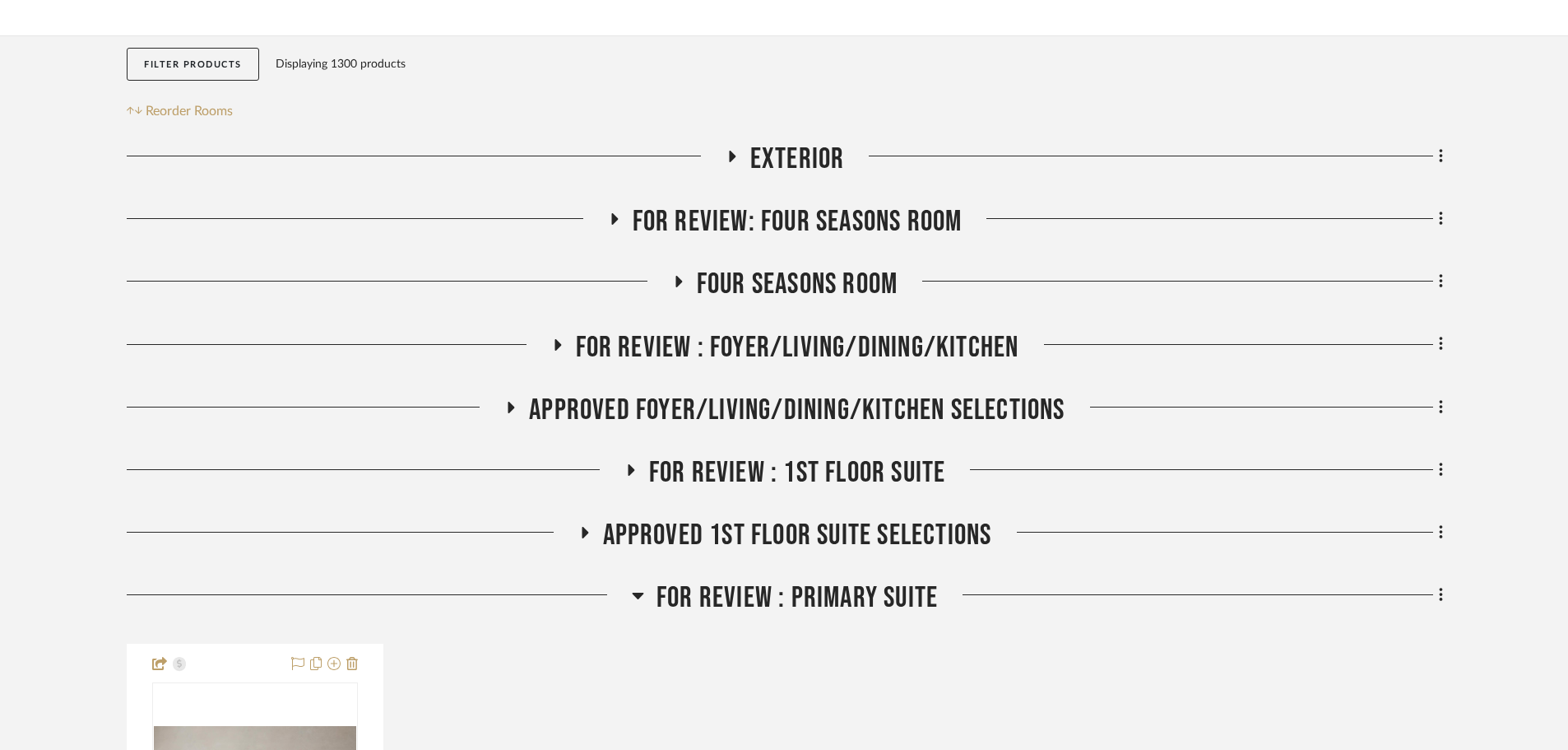
click at [759, 581] on span "FOR REVIEW : Primary Suite" at bounding box center [797, 598] width 281 height 36
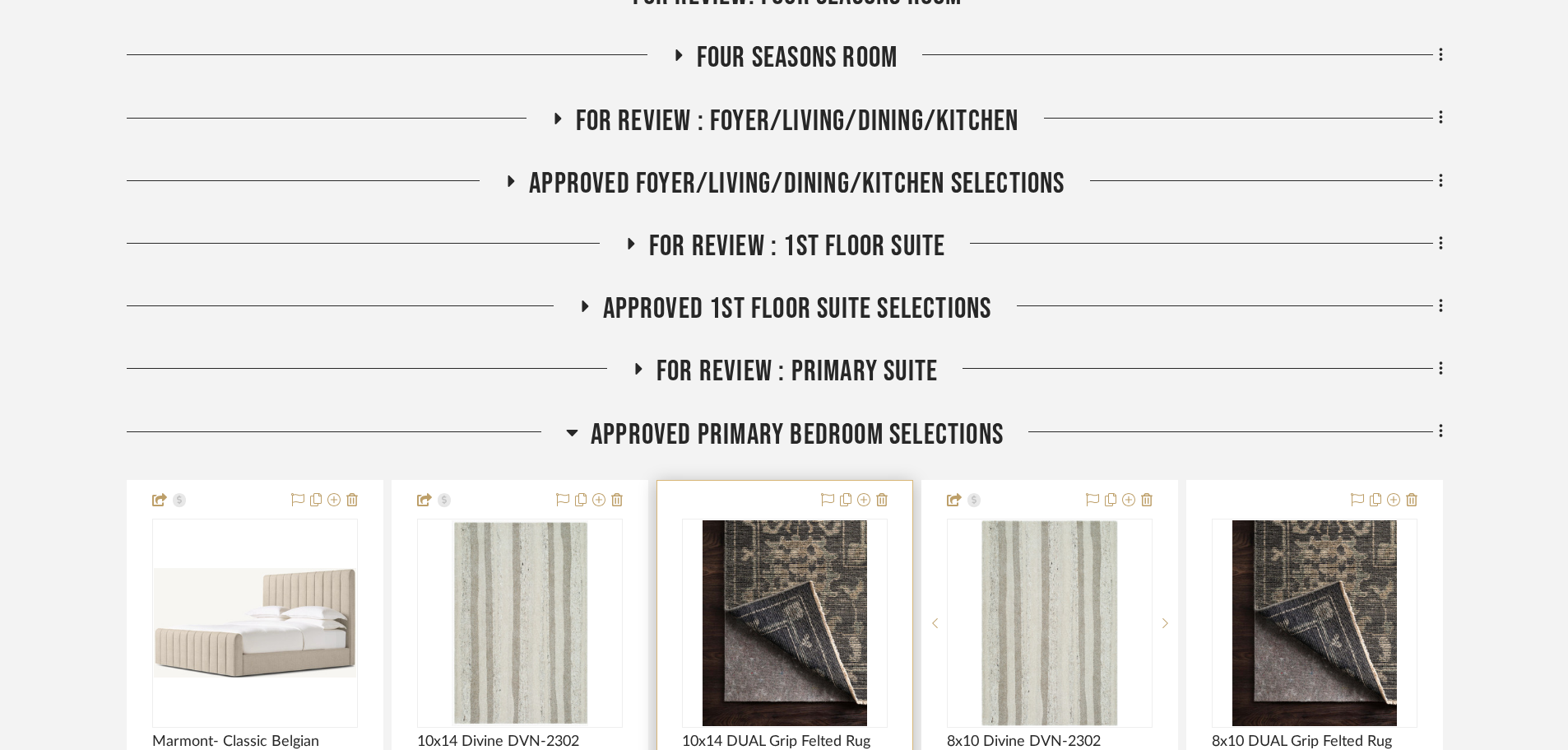
scroll to position [576, 0]
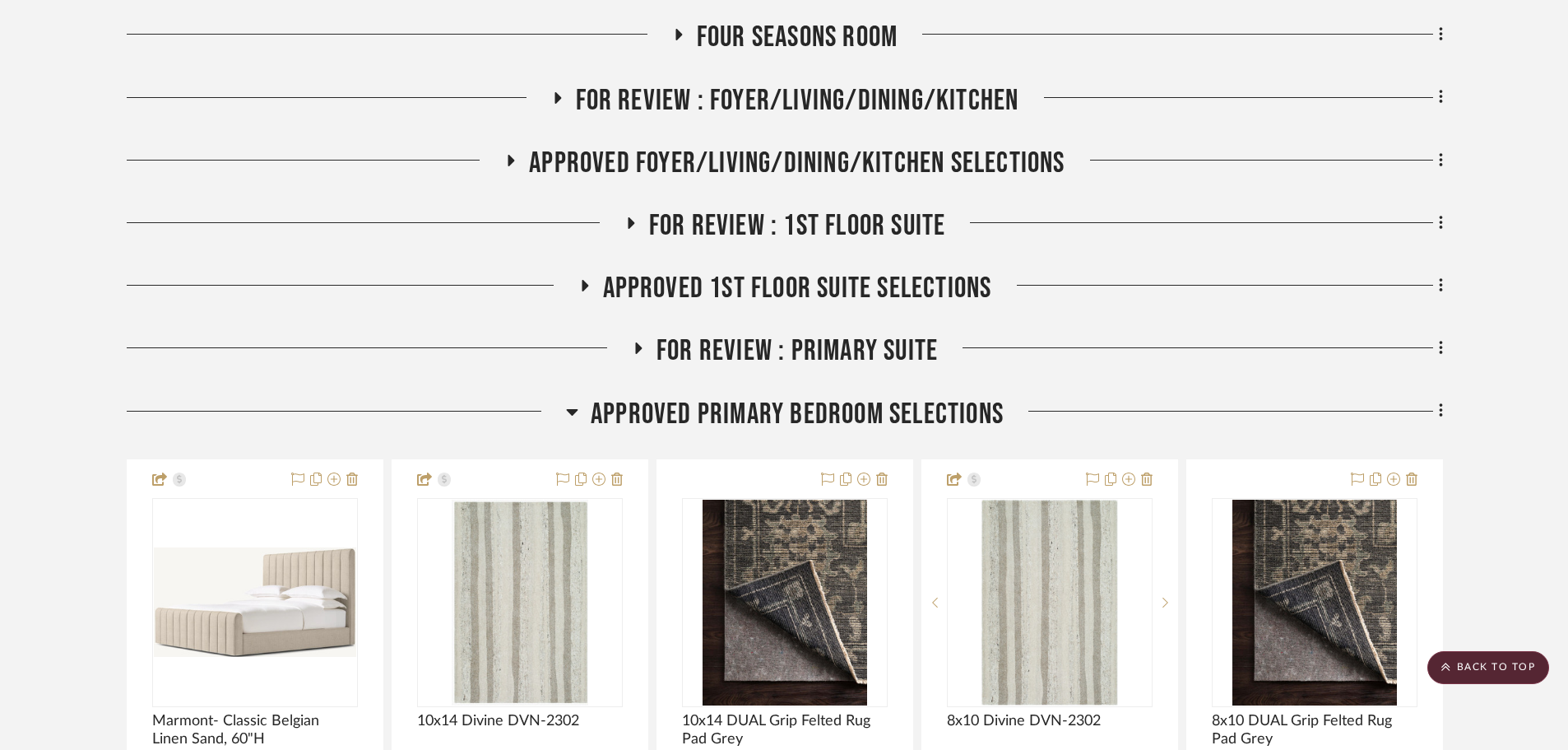
click at [685, 397] on span "Approved Primary Bedroom Selections" at bounding box center [797, 415] width 413 height 36
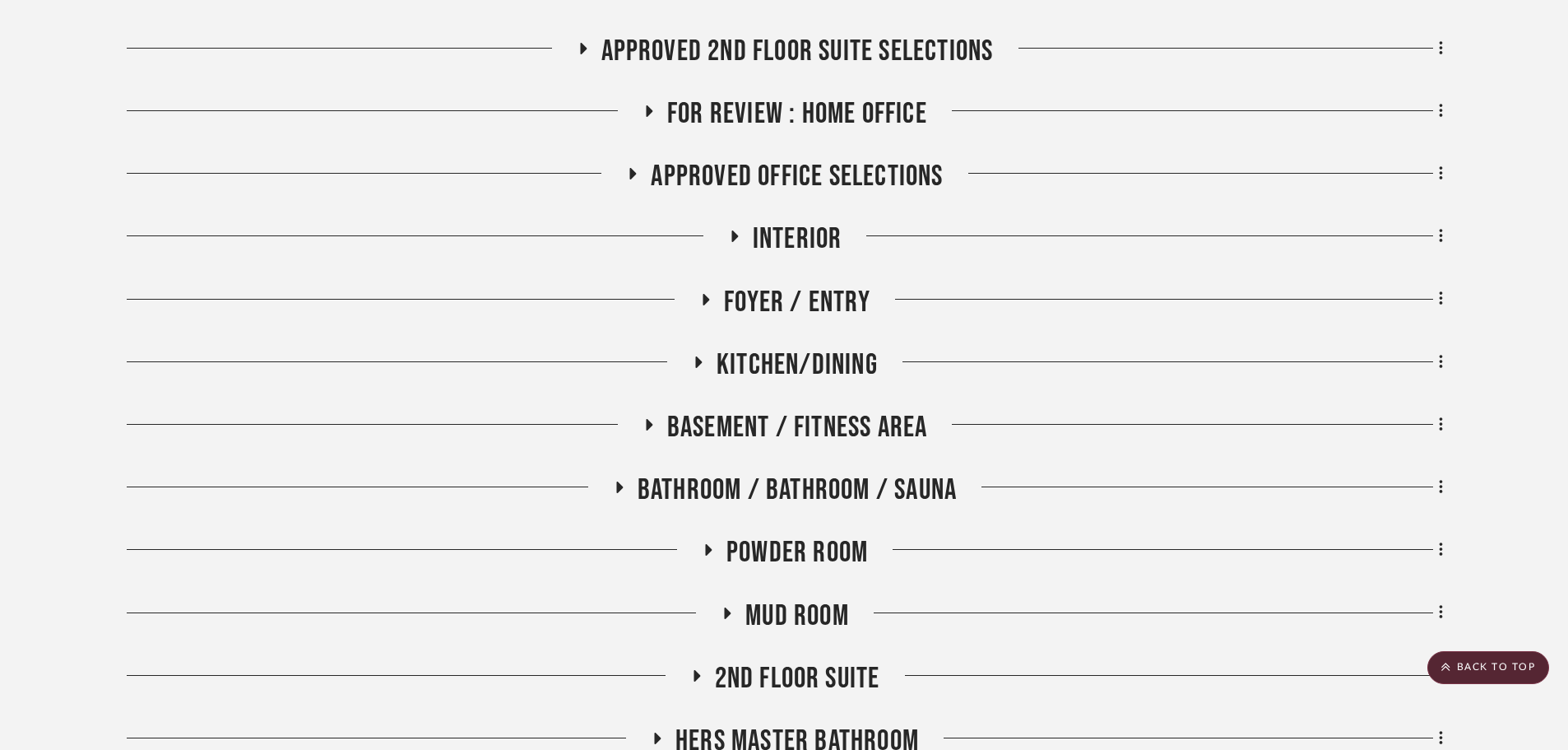
scroll to position [1070, 0]
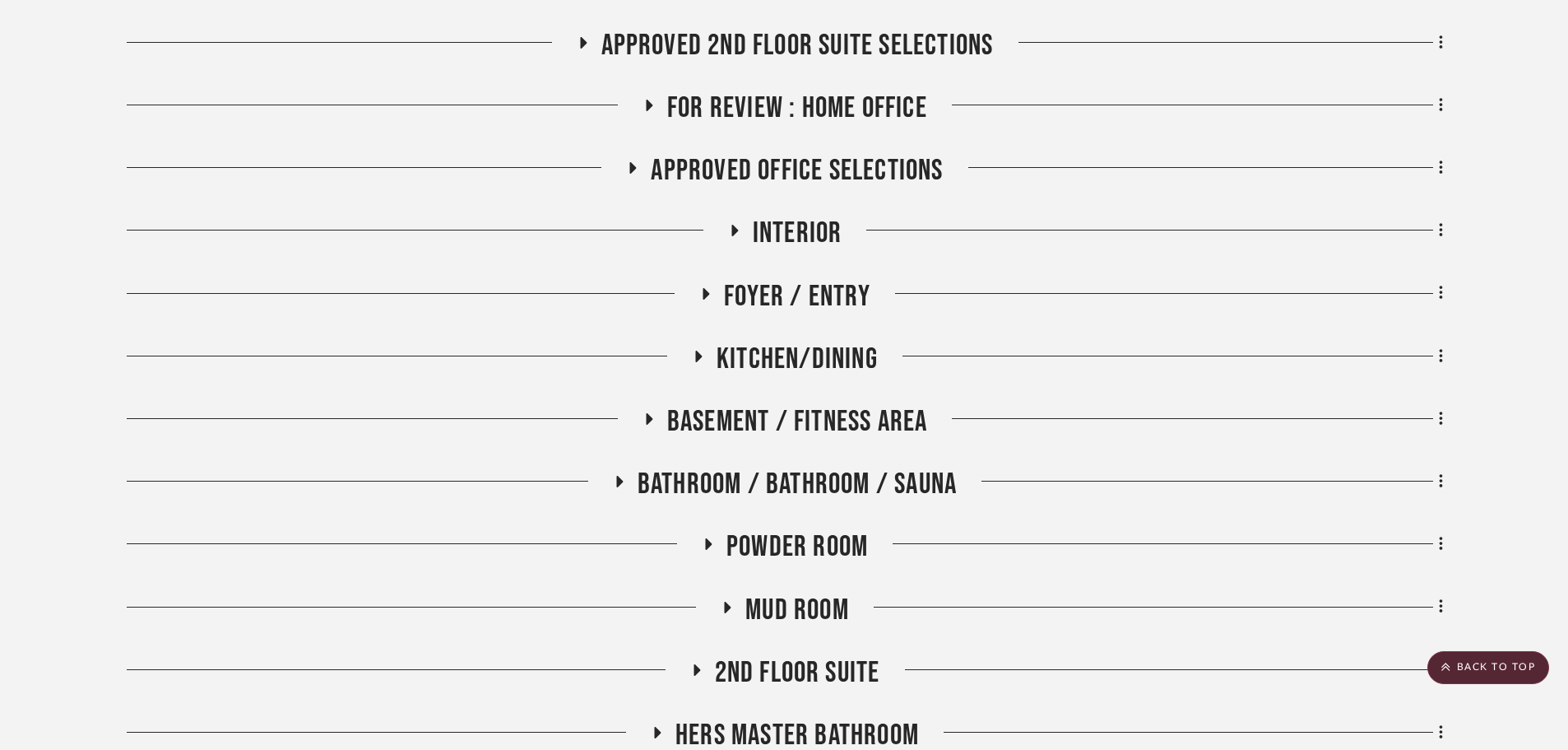
click at [799, 593] on span "Mud Room" at bounding box center [797, 610] width 104 height 36
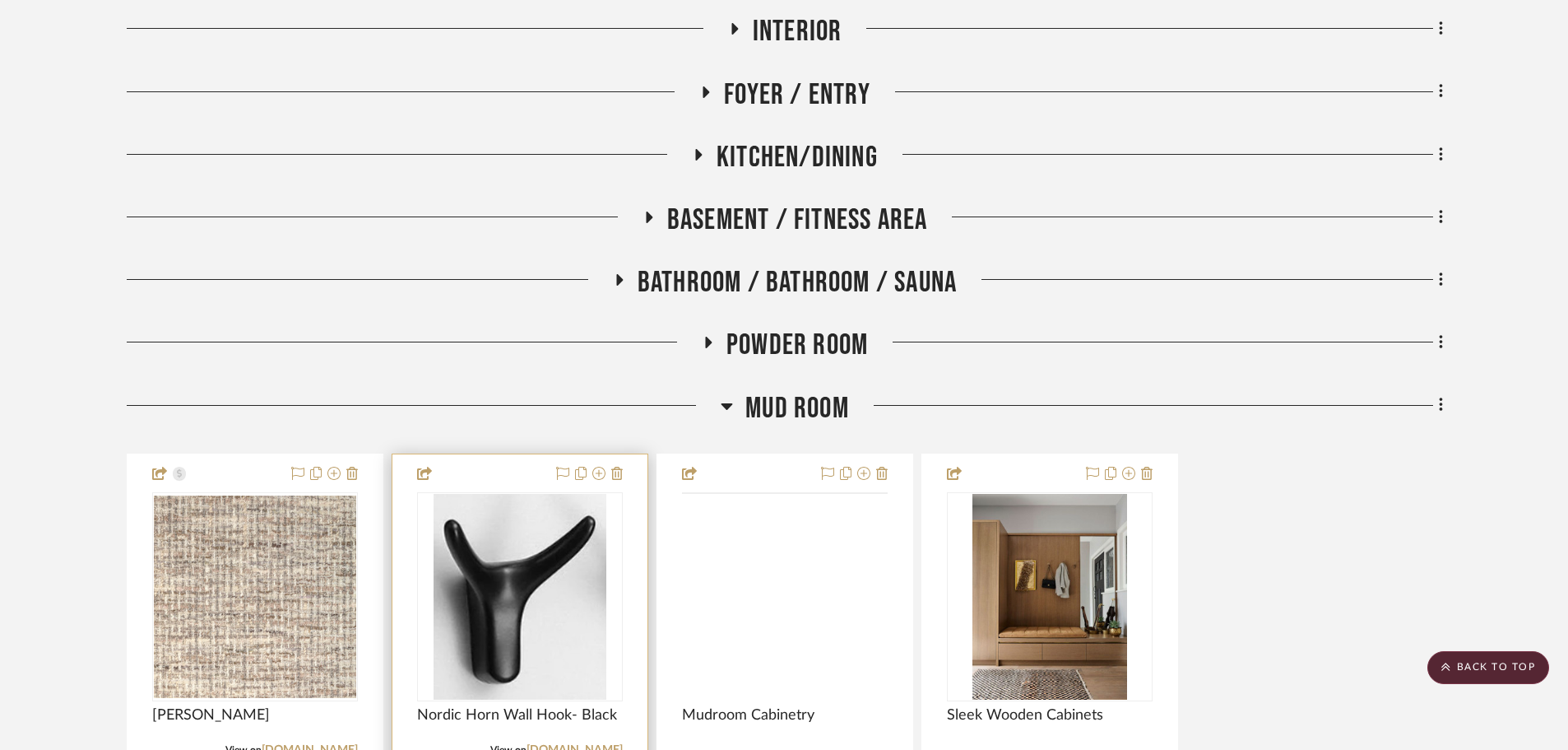
scroll to position [1318, 0]
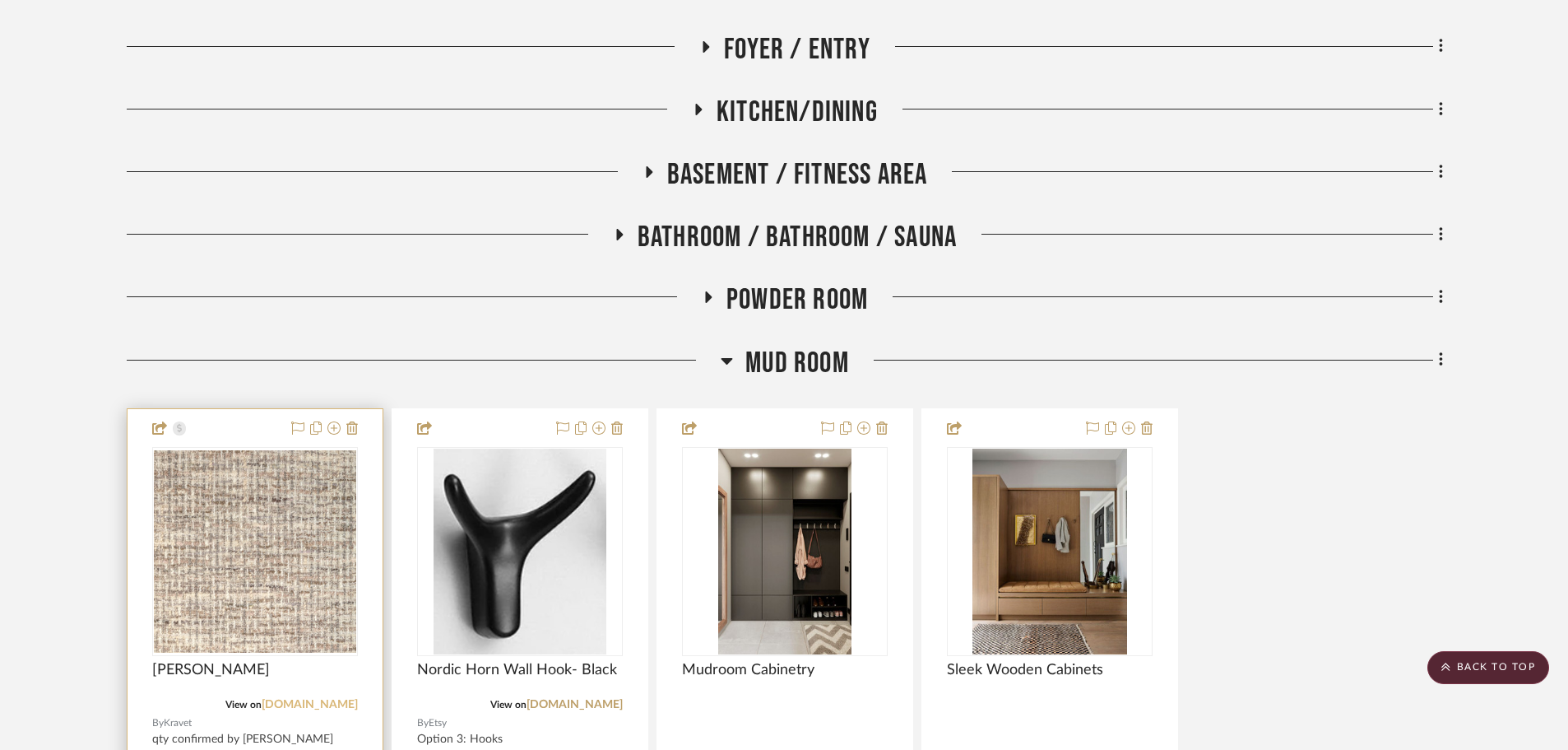
click at [345, 699] on link "[DOMAIN_NAME]" at bounding box center [310, 705] width 96 height 11
